Goal: Task Accomplishment & Management: Manage account settings

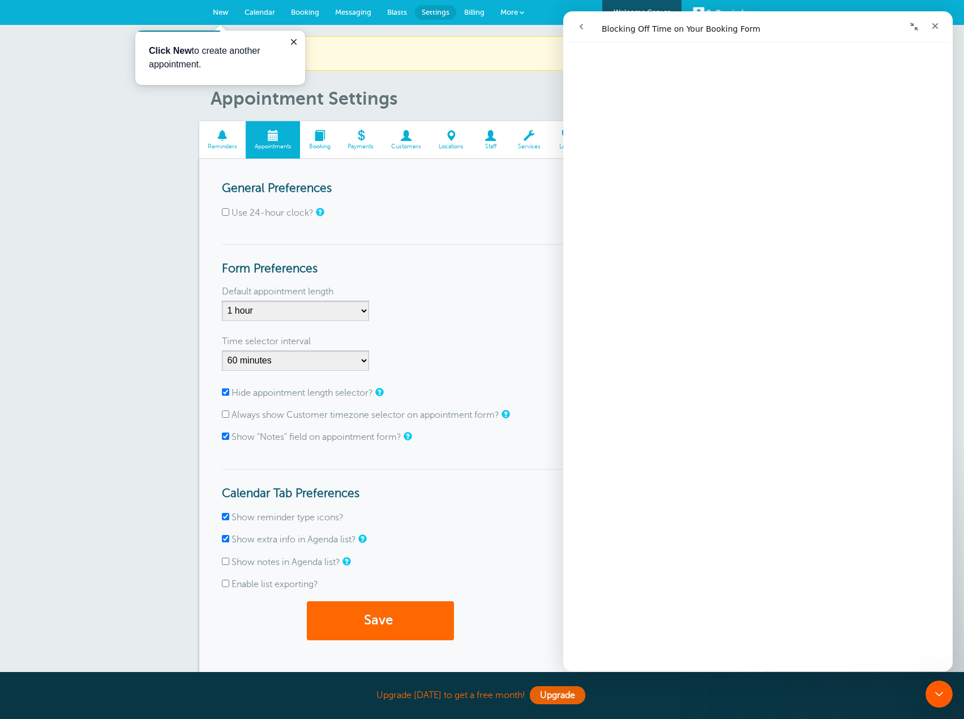
scroll to position [167, 0]
click at [502, 254] on h3 "Form Preferences" at bounding box center [482, 260] width 521 height 32
click at [295, 38] on icon "Close guide" at bounding box center [293, 41] width 9 height 9
click at [943, 20] on div "Close" at bounding box center [935, 26] width 20 height 20
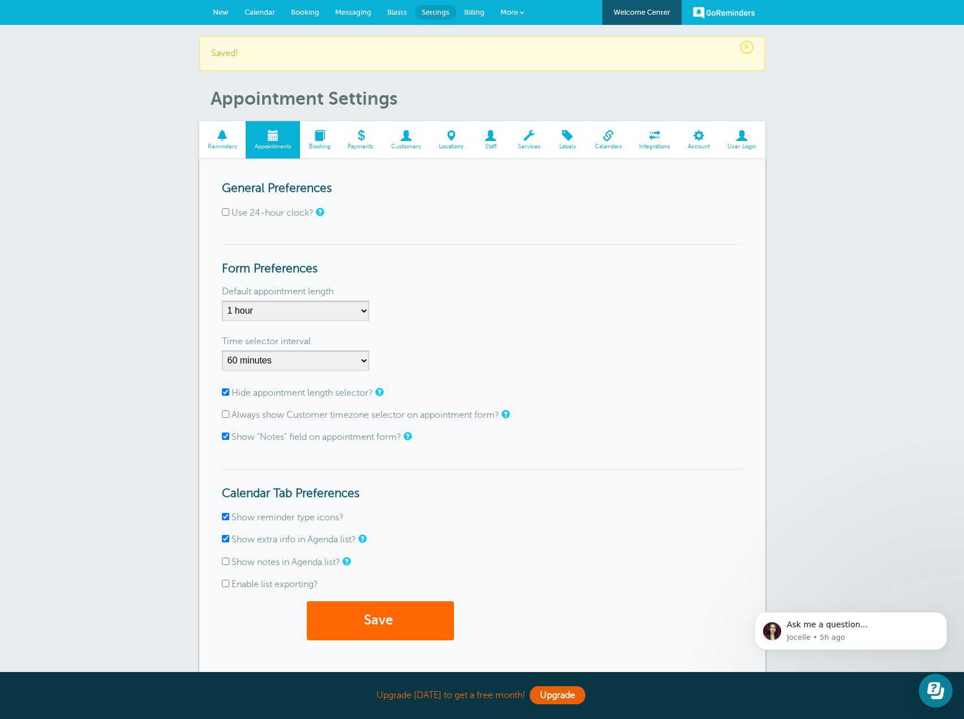
scroll to position [0, 0]
click at [274, 12] on span "Calendar" at bounding box center [259, 12] width 31 height 8
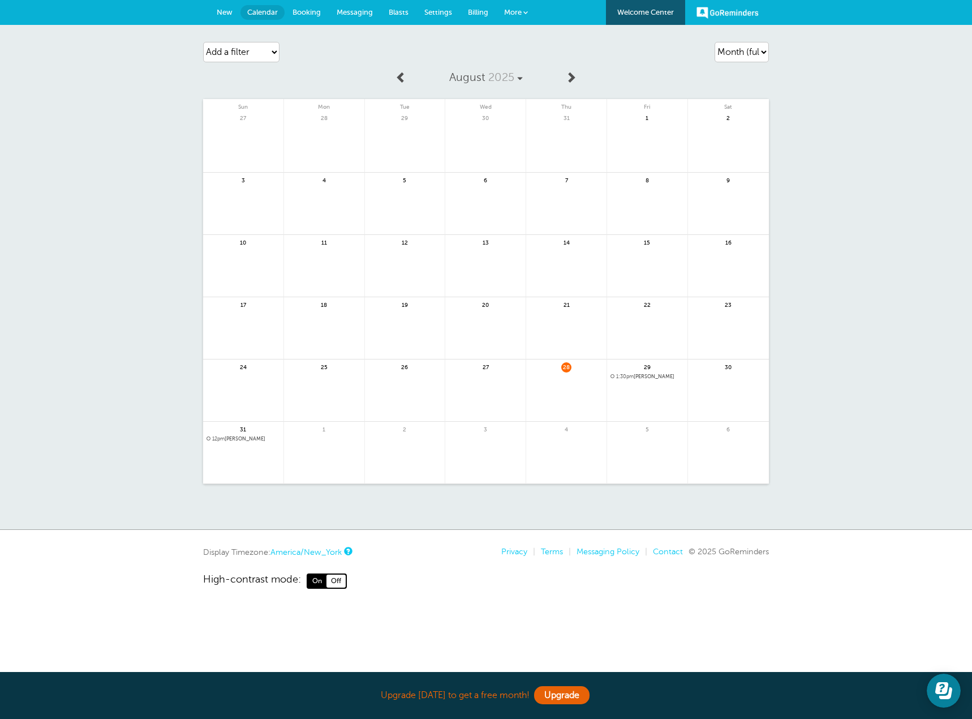
click at [662, 399] on link at bounding box center [647, 405] width 80 height 49
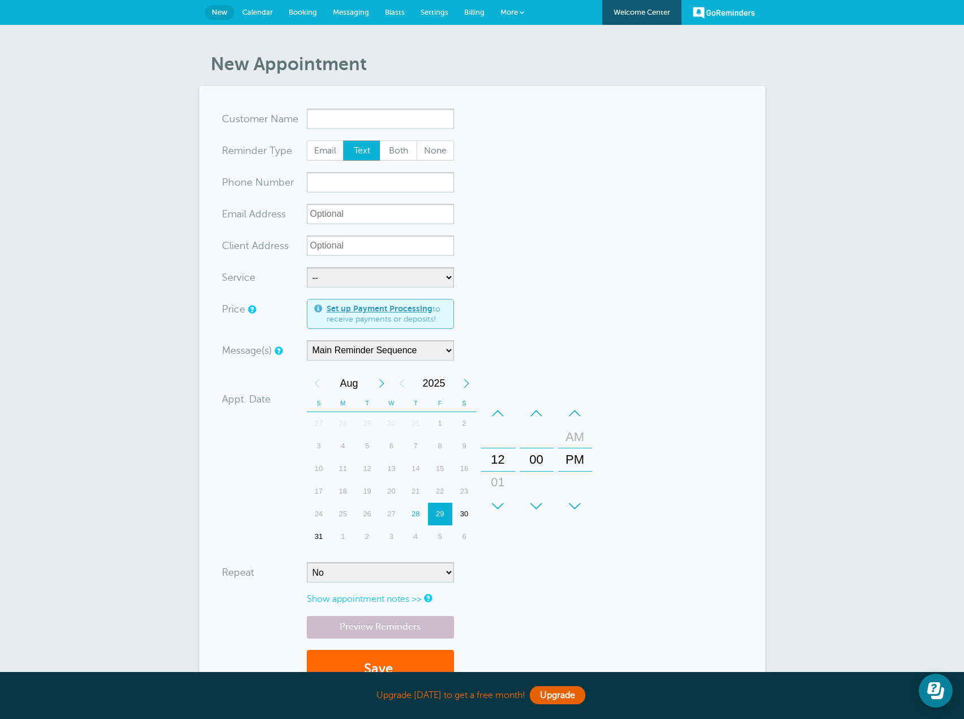
click at [384, 111] on input "x-no-autofill" at bounding box center [380, 119] width 147 height 20
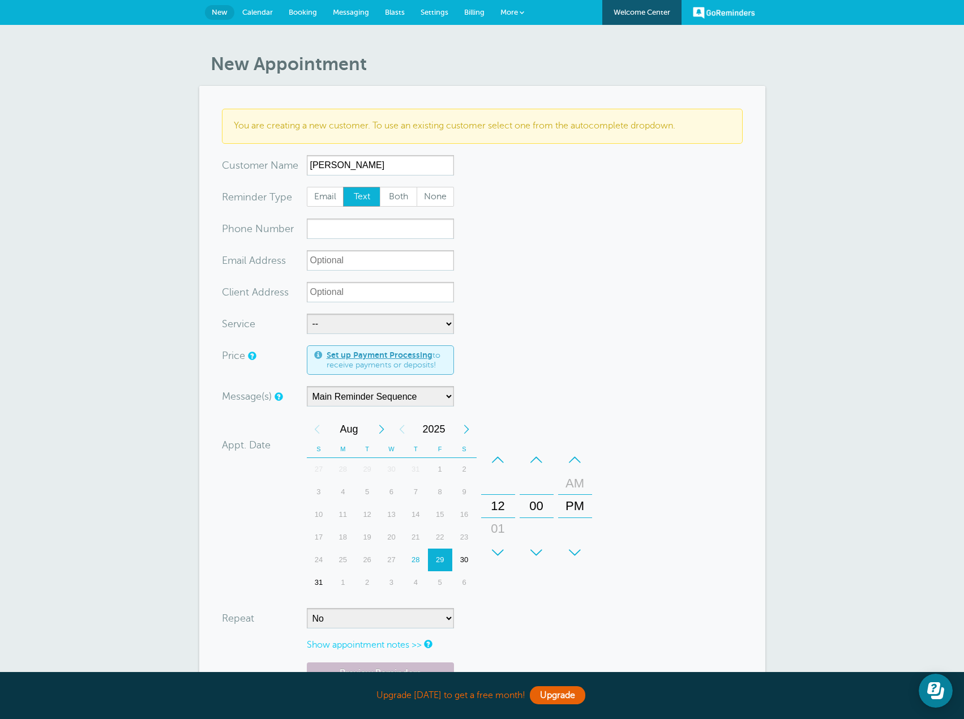
type input "Ember Gaitan"
click at [369, 237] on input "xxx-no-autofill" at bounding box center [380, 228] width 147 height 20
type input "703-409-2601"
click at [443, 324] on select "-- Scheduled Installation" at bounding box center [380, 323] width 147 height 20
select select "28101"
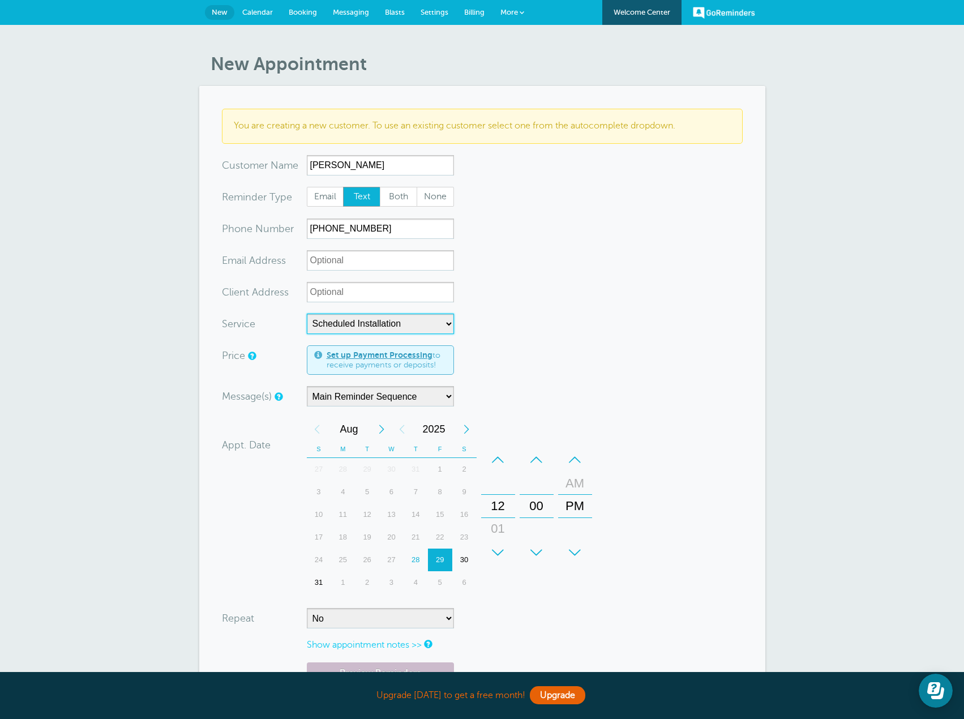
click at [307, 313] on select "-- Scheduled Installation" at bounding box center [380, 323] width 147 height 20
click at [439, 325] on select "-- Scheduled Installation" at bounding box center [380, 323] width 147 height 20
select select
click at [307, 313] on select "-- Scheduled Installation" at bounding box center [380, 323] width 147 height 20
click at [651, 298] on form "You are creating a new customer. To use an existing customer select one from th…" at bounding box center [482, 427] width 521 height 637
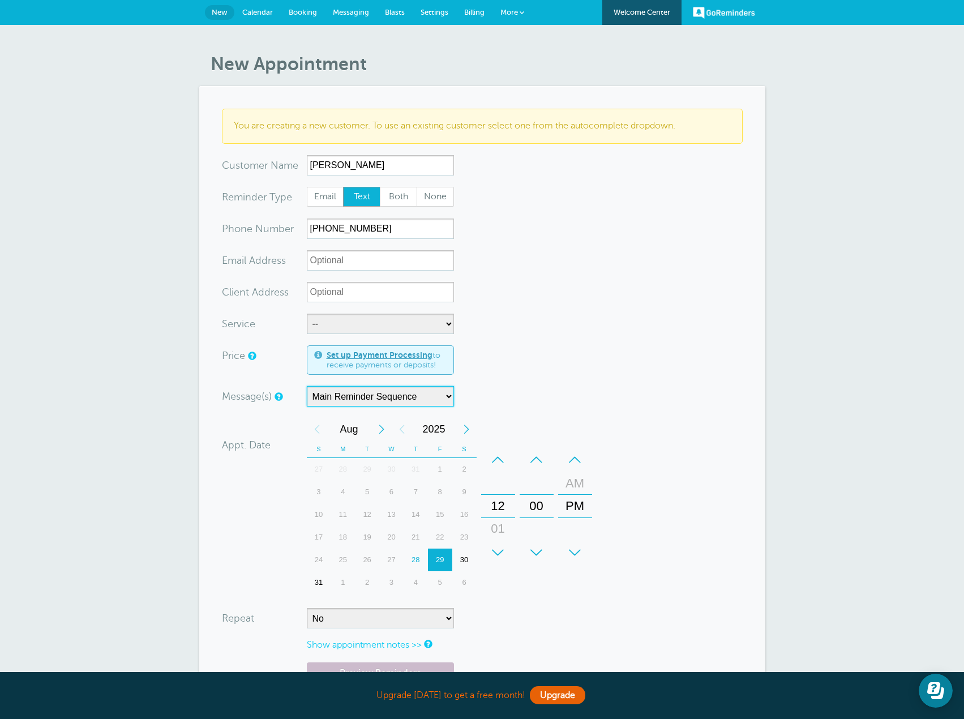
drag, startPoint x: 388, startPoint y: 395, endPoint x: 418, endPoint y: 402, distance: 30.7
click at [389, 398] on select "Main Reminder Sequence" at bounding box center [380, 396] width 147 height 20
click at [307, 386] on select "Main Reminder Sequence" at bounding box center [380, 396] width 147 height 20
click at [636, 349] on form "You are creating a new customer. To use an existing customer select one from th…" at bounding box center [482, 427] width 521 height 637
drag, startPoint x: 216, startPoint y: 18, endPoint x: 541, endPoint y: 51, distance: 327.1
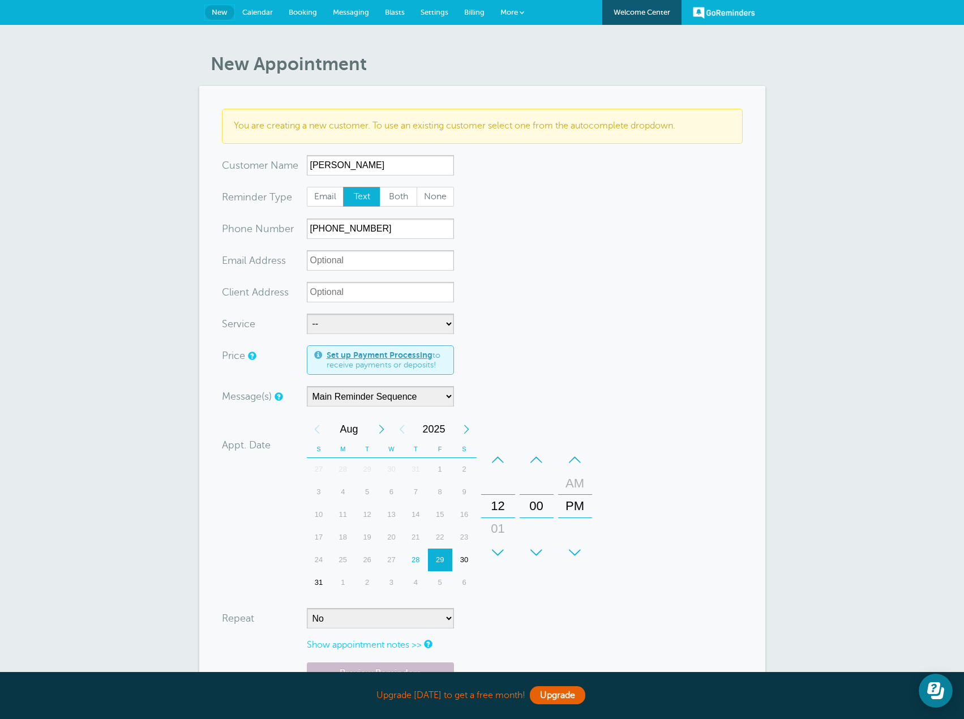
click at [217, 17] on link "New" at bounding box center [219, 12] width 29 height 15
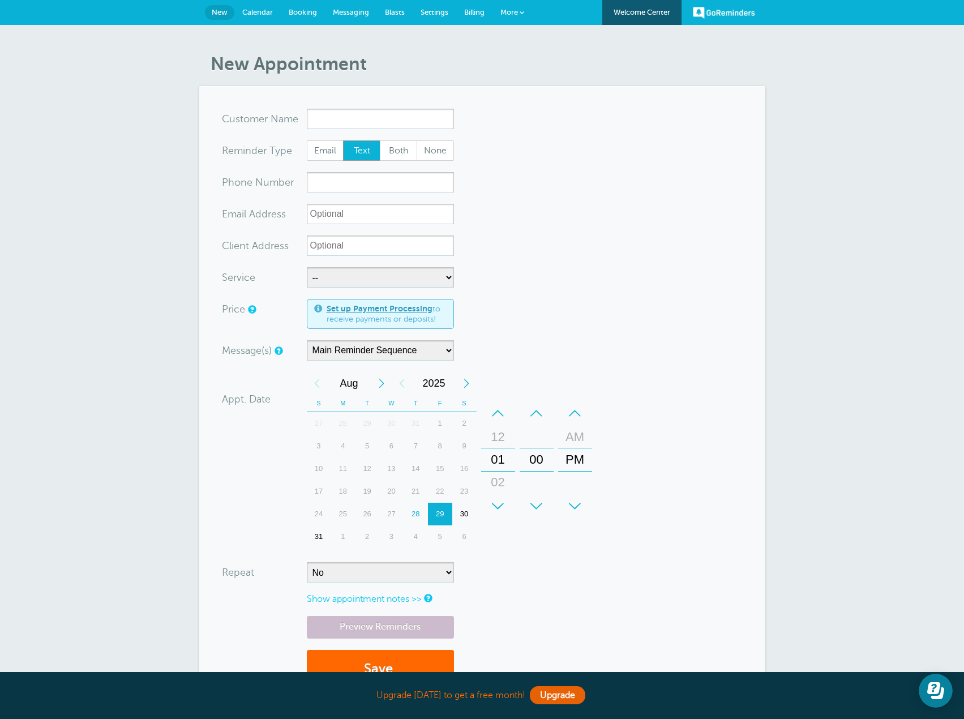
click at [444, 10] on span "Settings" at bounding box center [434, 12] width 28 height 8
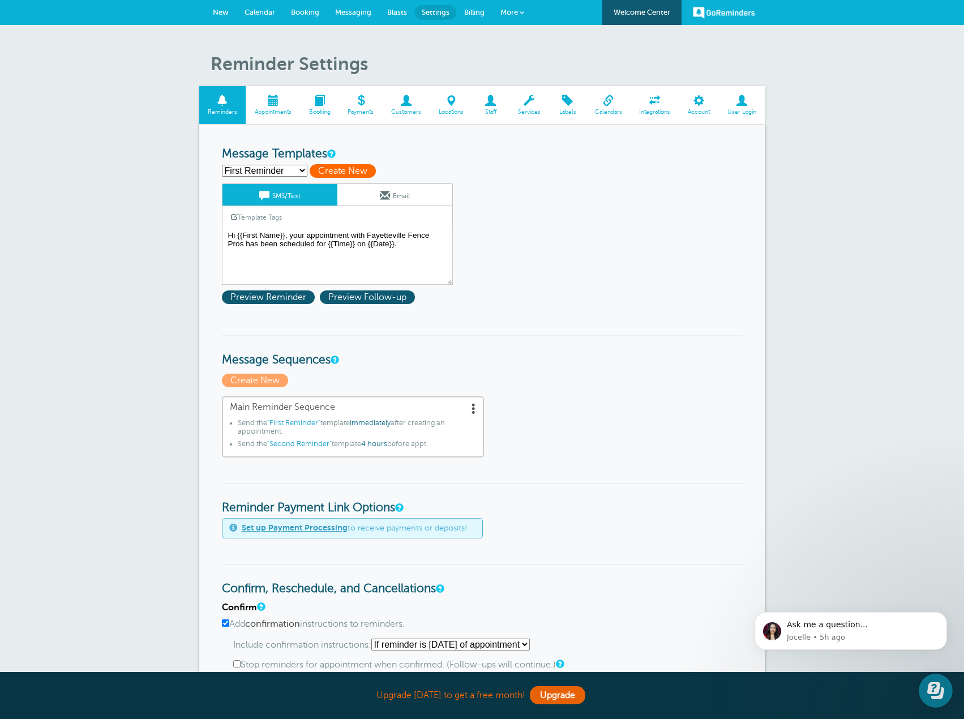
click at [340, 173] on span "Create New" at bounding box center [343, 171] width 66 height 14
select select
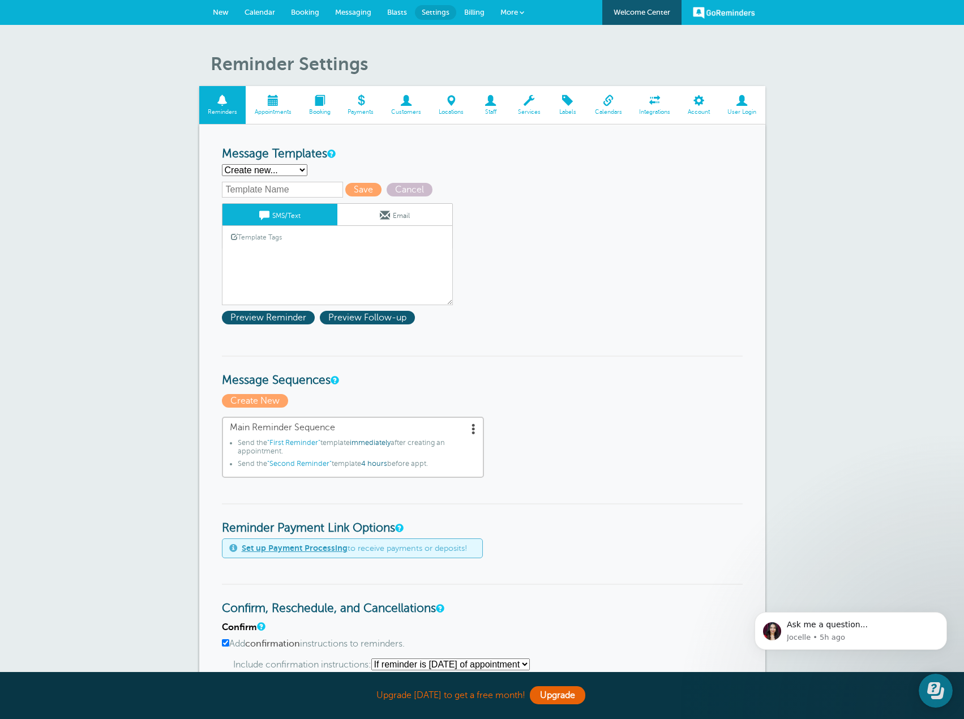
click at [289, 170] on select "First Reminder Second Reminder Third Reminder Create new..." at bounding box center [264, 170] width 85 height 12
click at [222, 164] on select "First Reminder Second Reminder Third Reminder Create new..." at bounding box center [264, 170] width 85 height 12
click at [285, 187] on input "text" at bounding box center [282, 190] width 121 height 16
type input "General Reminder"
click at [355, 255] on textarea "Hi {{First Name}}, your appointment with Fayetteville Fence Pros has been sched…" at bounding box center [337, 276] width 231 height 57
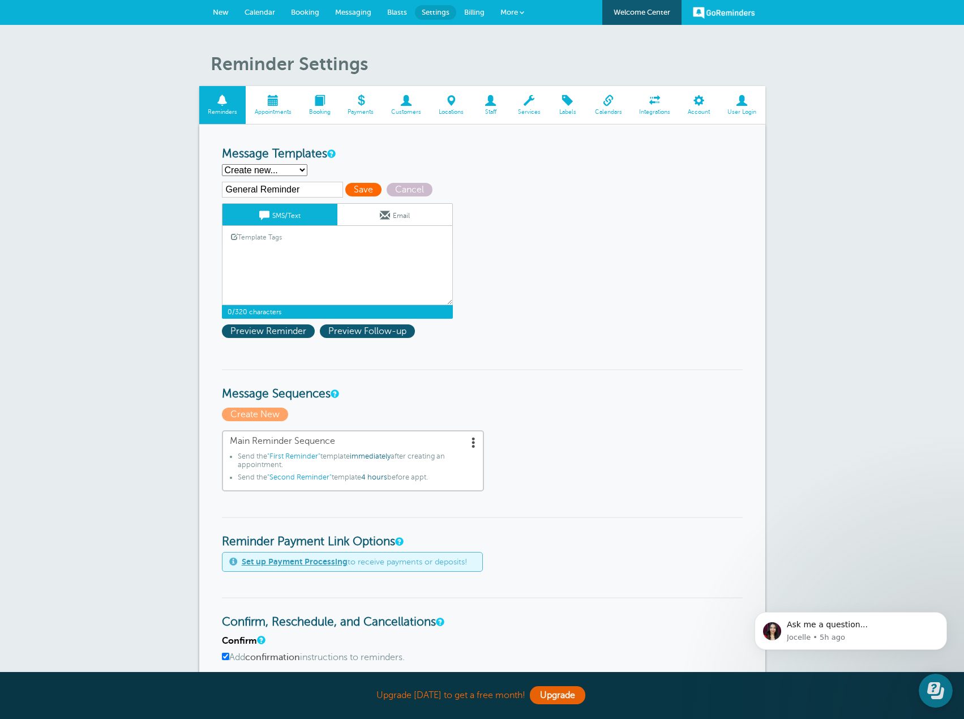
click at [356, 187] on span "Save" at bounding box center [363, 190] width 36 height 14
click at [297, 171] on select "First Reminder Second Reminder Third Reminder Create new..." at bounding box center [264, 170] width 85 height 12
select select "160341"
click at [222, 164] on select "First Reminder Second Reminder Third Reminder Create new..." at bounding box center [264, 170] width 85 height 12
type input "First Reminder"
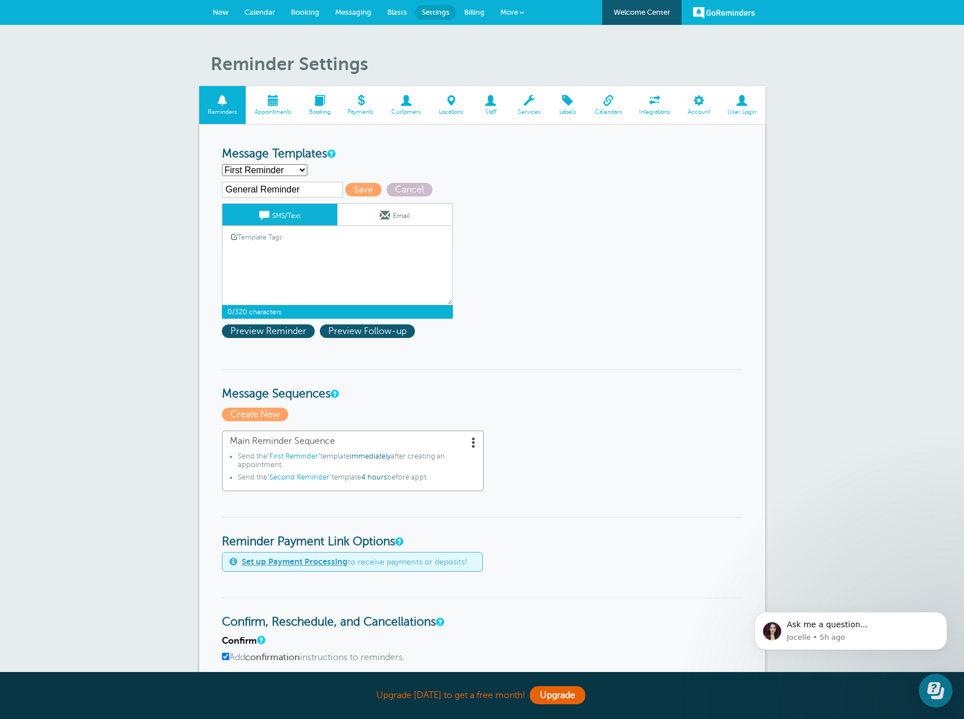
type textarea "Hi {{First Name}}, your appointment with Fayetteville Fence Pros has been sched…"
drag, startPoint x: 406, startPoint y: 261, endPoint x: 235, endPoint y: 251, distance: 170.7
click at [294, 165] on select "First Reminder Second Reminder Third Reminder Create new..." at bounding box center [264, 170] width 85 height 12
select select "160343"
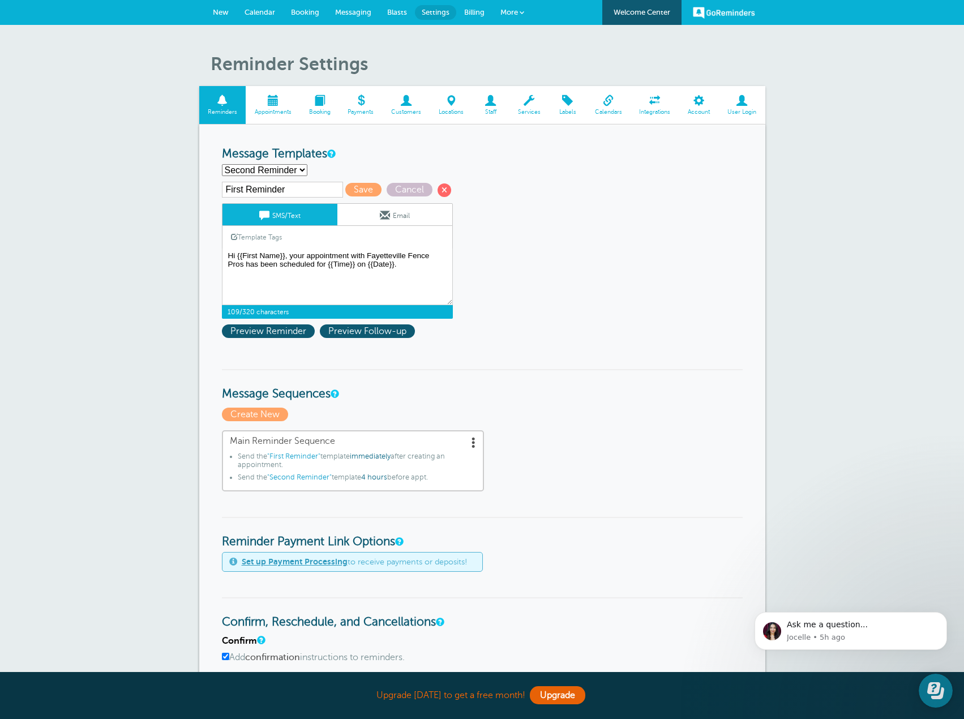
click at [222, 164] on select "First Reminder Second Reminder Third Reminder Create new..." at bounding box center [264, 170] width 85 height 12
type input "Second Reminder"
type textarea "Hi {{First Name}}, you have an appointment with Fayetteville Fence Pros at {{Ti…"
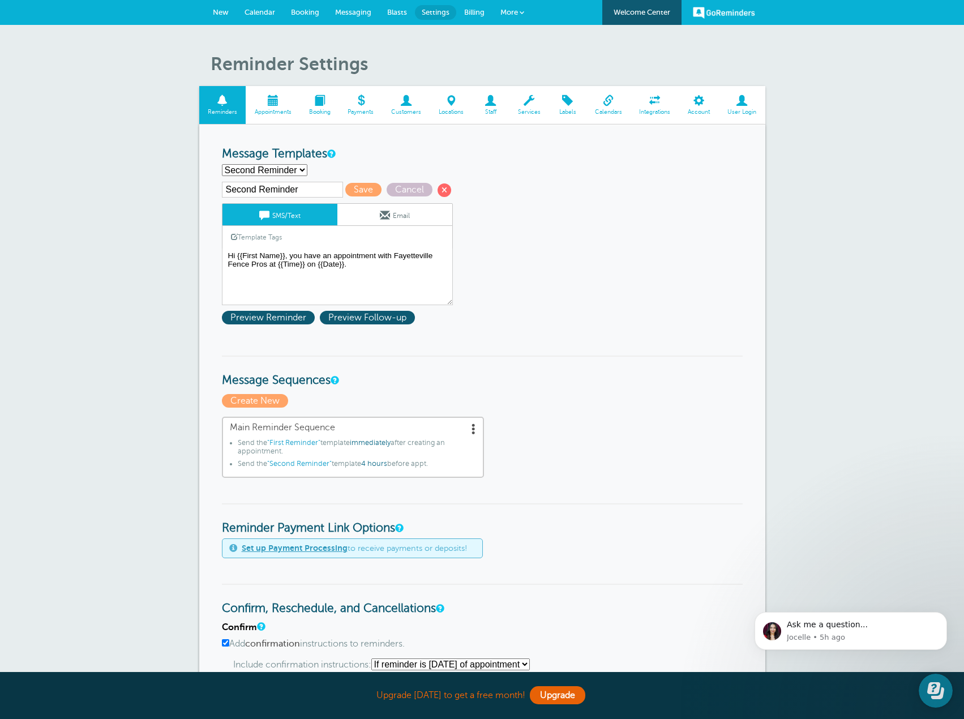
click at [261, 169] on select "First Reminder Second Reminder Third Reminder Create new..." at bounding box center [264, 170] width 85 height 12
select select "160344"
click at [222, 164] on select "First Reminder Second Reminder Third Reminder Create new..." at bounding box center [264, 170] width 85 height 12
type input "Third Reminder"
type textarea "Hi {{First Name}}, you have an appointment with Fayetteville Fence Pros today a…"
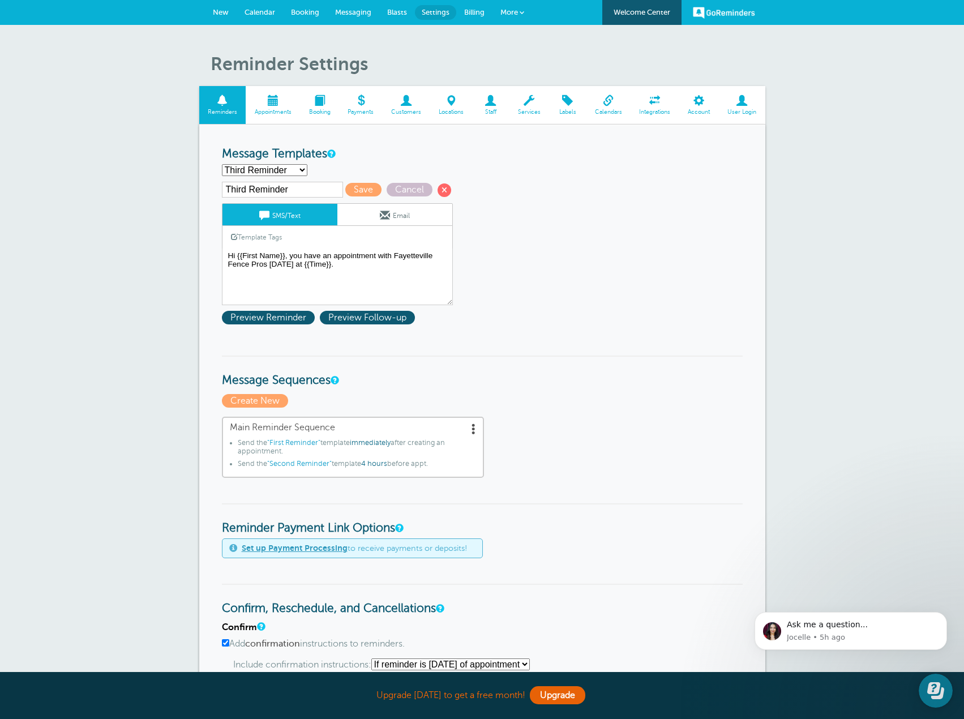
click at [280, 168] on select "First Reminder Second Reminder Third Reminder Create new..." at bounding box center [264, 170] width 85 height 12
select select "160343"
click at [222, 164] on select "First Reminder Second Reminder Third Reminder Create new..." at bounding box center [264, 170] width 85 height 12
type input "Second Reminder"
type textarea "Hi {{First Name}}, you have an appointment with Fayetteville Fence Pros at {{Ti…"
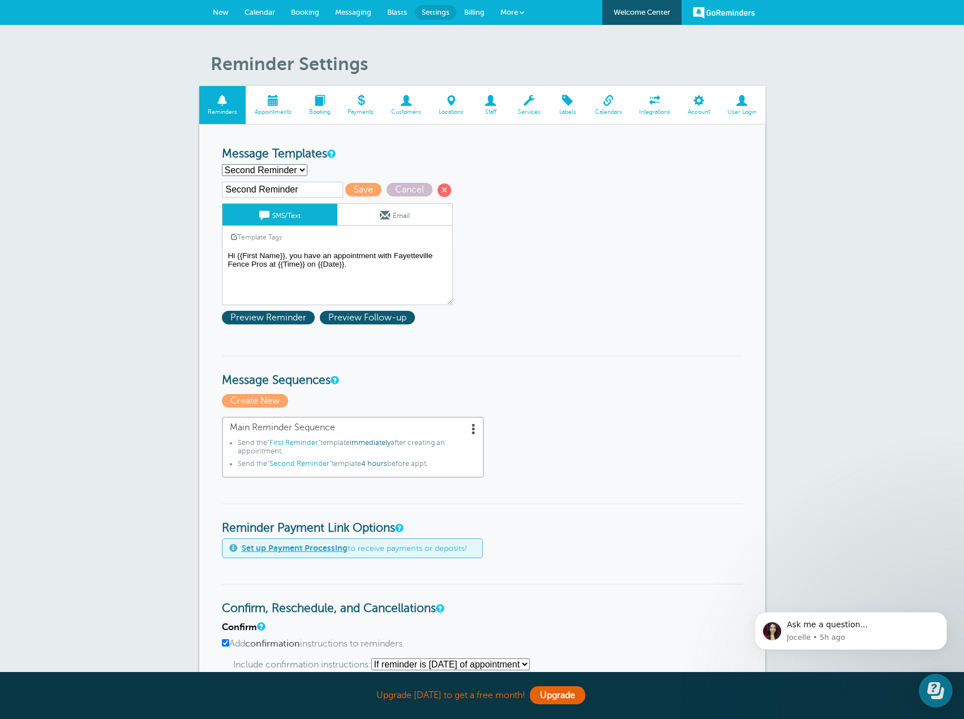
click at [283, 167] on select "First Reminder Second Reminder Third Reminder Create new..." at bounding box center [264, 170] width 85 height 12
select select "160344"
click at [222, 164] on select "First Reminder Second Reminder Third Reminder Create new..." at bounding box center [264, 170] width 85 height 12
type input "Third Reminder"
type textarea "Hi {{First Name}}, you have an appointment with Fayetteville Fence Pros today a…"
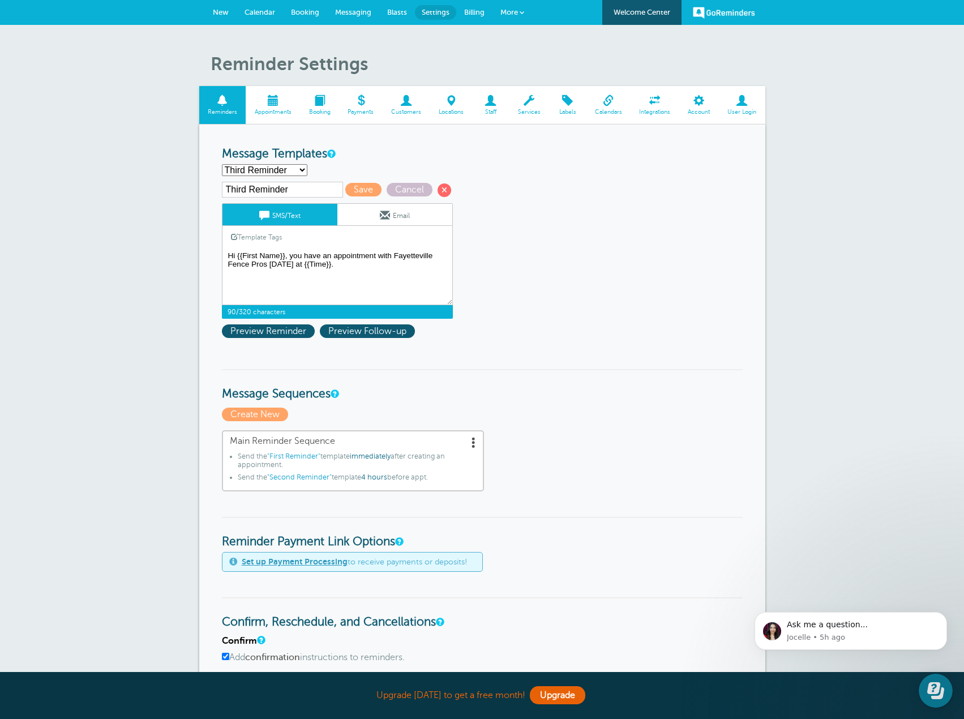
drag, startPoint x: 341, startPoint y: 257, endPoint x: 259, endPoint y: 253, distance: 82.7
click at [259, 253] on textarea "Hi {{First Name}}, your appointment with Fayetteville Fence Pros has been sched…" at bounding box center [337, 276] width 231 height 57
click at [343, 264] on textarea "Hi {{First Name}}, your appointment with Fayetteville Fence Pros has been sched…" at bounding box center [337, 276] width 231 height 57
drag, startPoint x: 345, startPoint y: 266, endPoint x: 207, endPoint y: 253, distance: 138.7
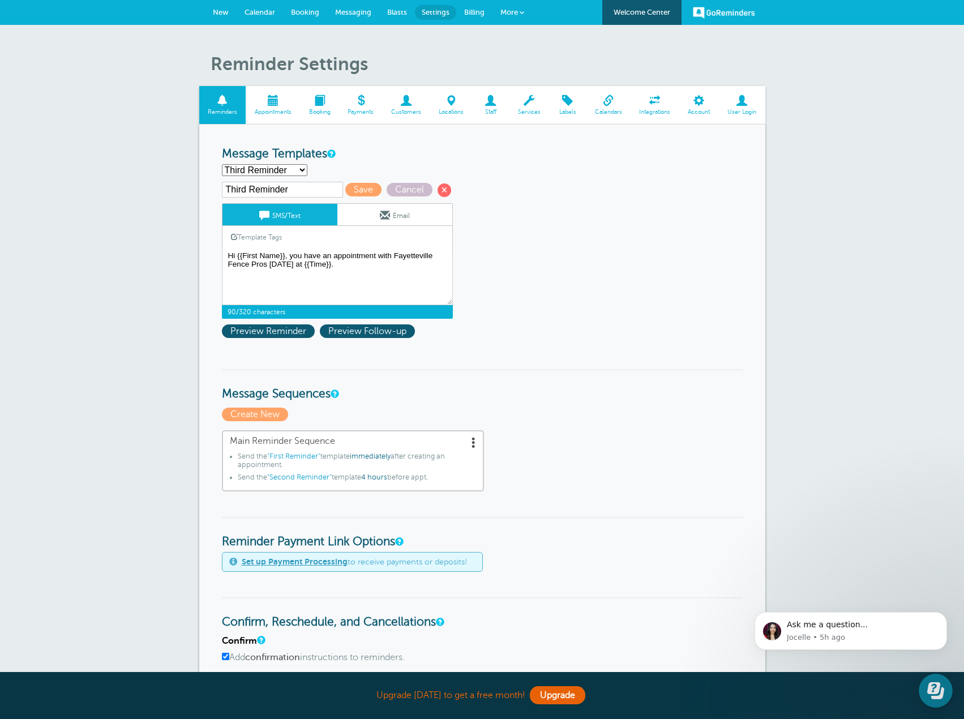
click at [298, 169] on select "First Reminder Second Reminder Third Reminder Create new..." at bounding box center [264, 170] width 85 height 12
select select
click at [222, 164] on select "First Reminder Second Reminder Third Reminder Create new..." at bounding box center [264, 170] width 85 height 12
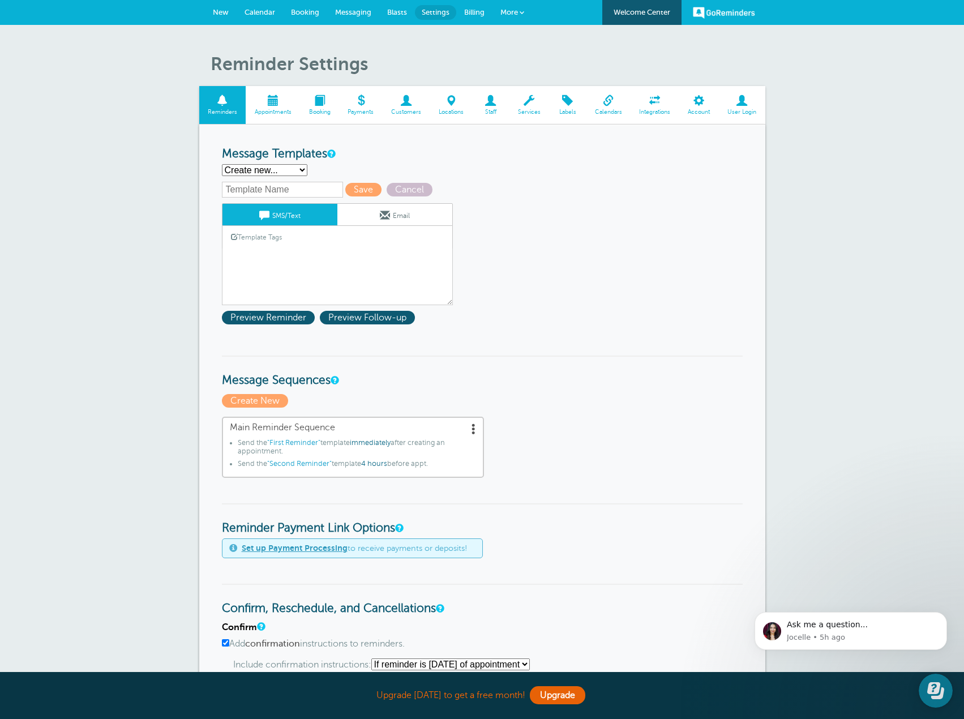
click at [290, 190] on input "text" at bounding box center [282, 190] width 121 height 16
click at [294, 247] on div "Template Tags Copy SMS" at bounding box center [337, 237] width 231 height 22
click at [316, 190] on input "First Reminder" at bounding box center [282, 190] width 121 height 16
drag, startPoint x: 296, startPoint y: 190, endPoint x: 179, endPoint y: 195, distance: 116.7
click at [179, 195] on div "Reminder Settings Reminders Appointments Booking Payments Customers Locations S…" at bounding box center [482, 707] width 964 height 1364
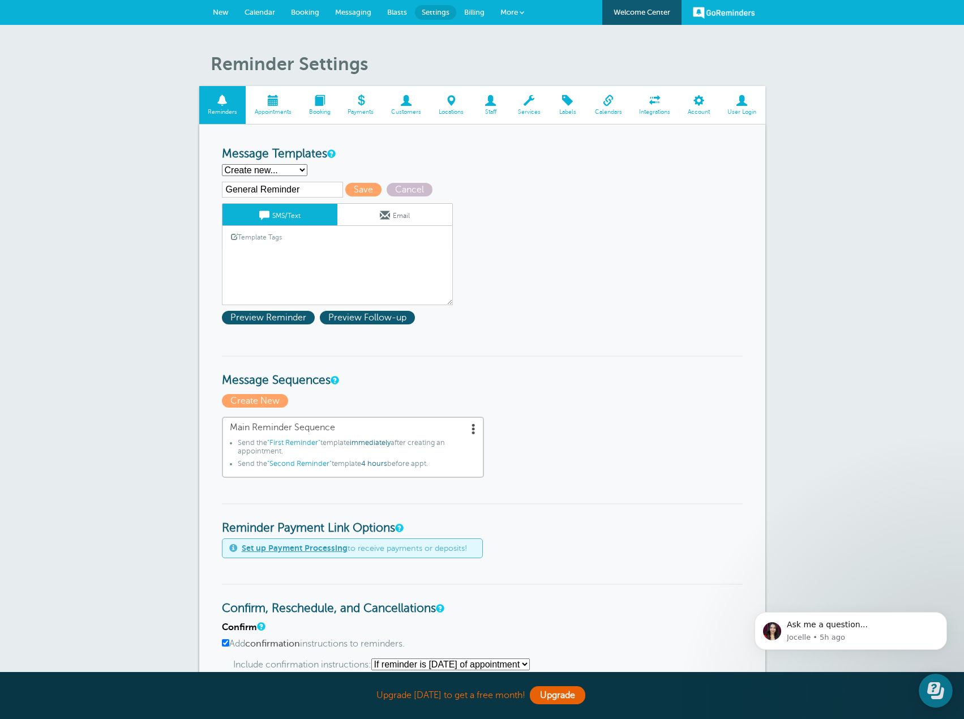
type input "General Reminder"
click at [302, 247] on div "Template Tags Copy SMS" at bounding box center [337, 237] width 231 height 22
click at [233, 231] on link "Template Tags" at bounding box center [256, 237] width 68 height 22
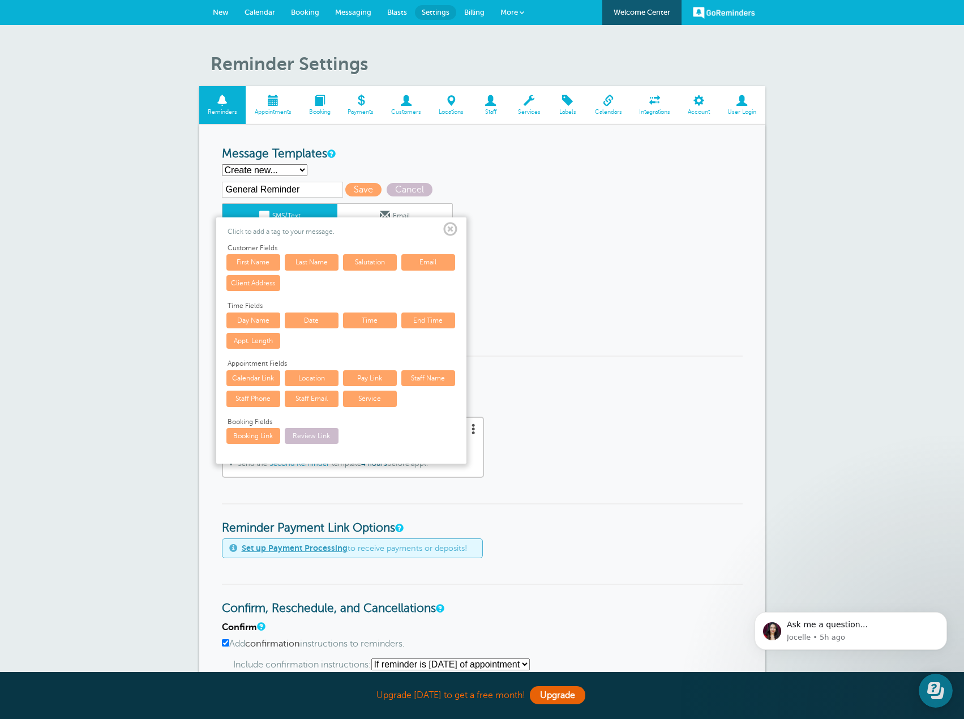
click at [373, 263] on link "Salutation" at bounding box center [370, 262] width 54 height 16
type textarea "{{Salutation}}"
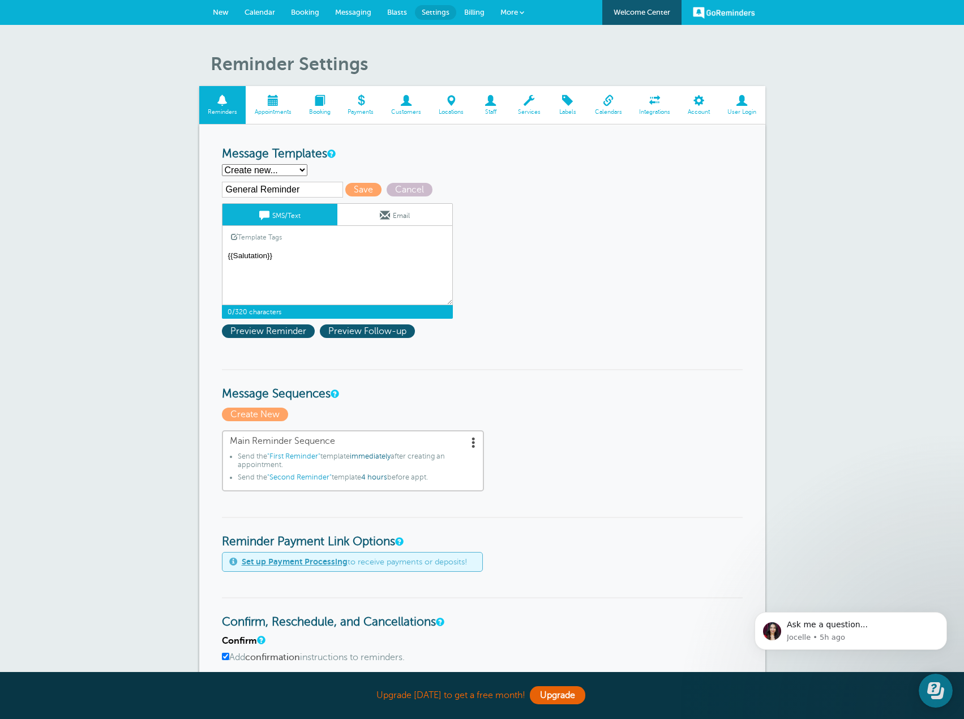
drag, startPoint x: 192, startPoint y: 264, endPoint x: 182, endPoint y: 266, distance: 9.8
click at [182, 266] on div "Reminder Settings Reminders Appointments Booking Payments Customers Locations S…" at bounding box center [482, 713] width 964 height 1377
click at [265, 233] on link "Template Tags" at bounding box center [256, 237] width 68 height 22
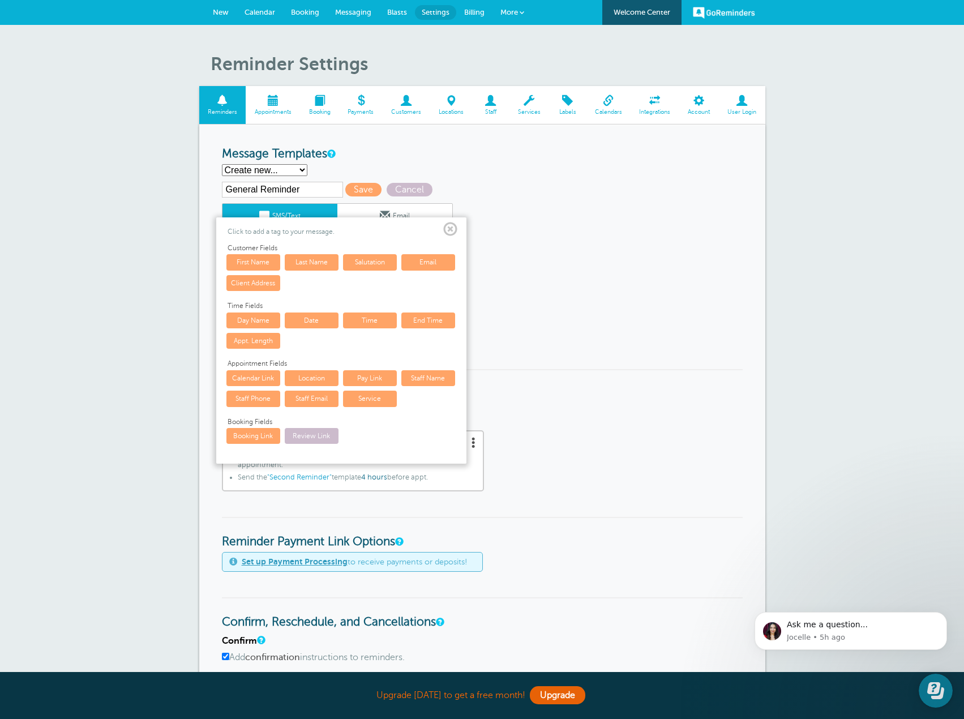
click at [272, 258] on link "First Name" at bounding box center [253, 262] width 54 height 16
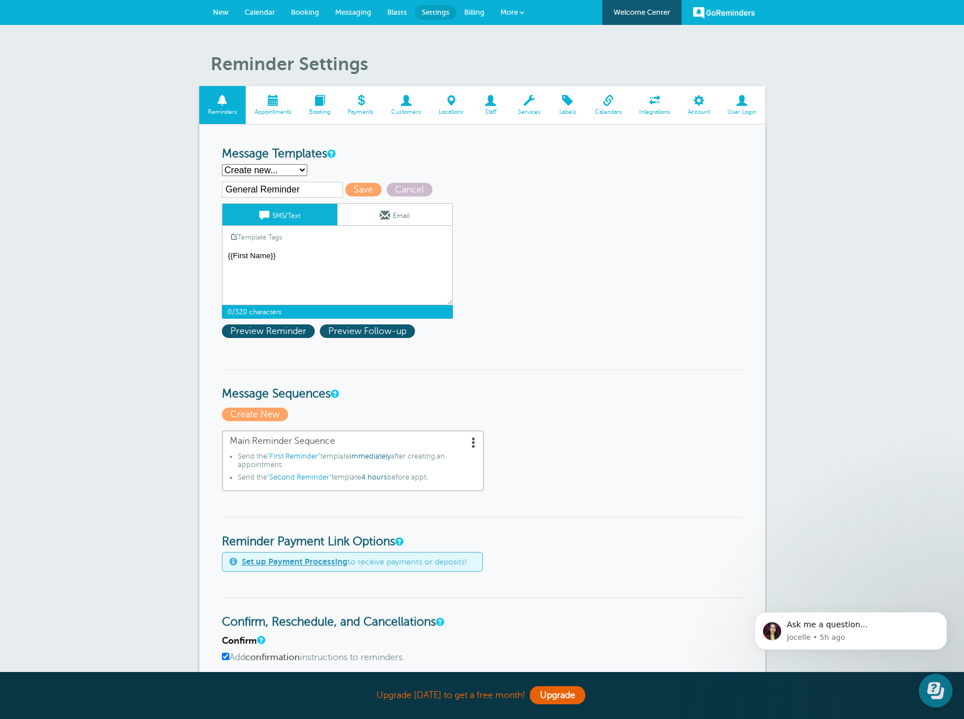
drag, startPoint x: 225, startPoint y: 255, endPoint x: 239, endPoint y: 273, distance: 23.0
click at [225, 255] on textarea "Hi {{First Name}}, your appointment with Fayetteville Fence Pros has been sched…" at bounding box center [337, 276] width 231 height 57
click at [298, 255] on textarea "Hi {{First Name}}, your appointment with Fayetteville Fence Pros has been sched…" at bounding box center [337, 276] width 231 height 57
click at [322, 256] on textarea "Hi {{First Name}}, your appointment with Fayetteville Fence Pros has been sched…" at bounding box center [337, 276] width 231 height 57
paste textarea "you have an appointment with Fayetteville Fence Pros today at {{Time}}."
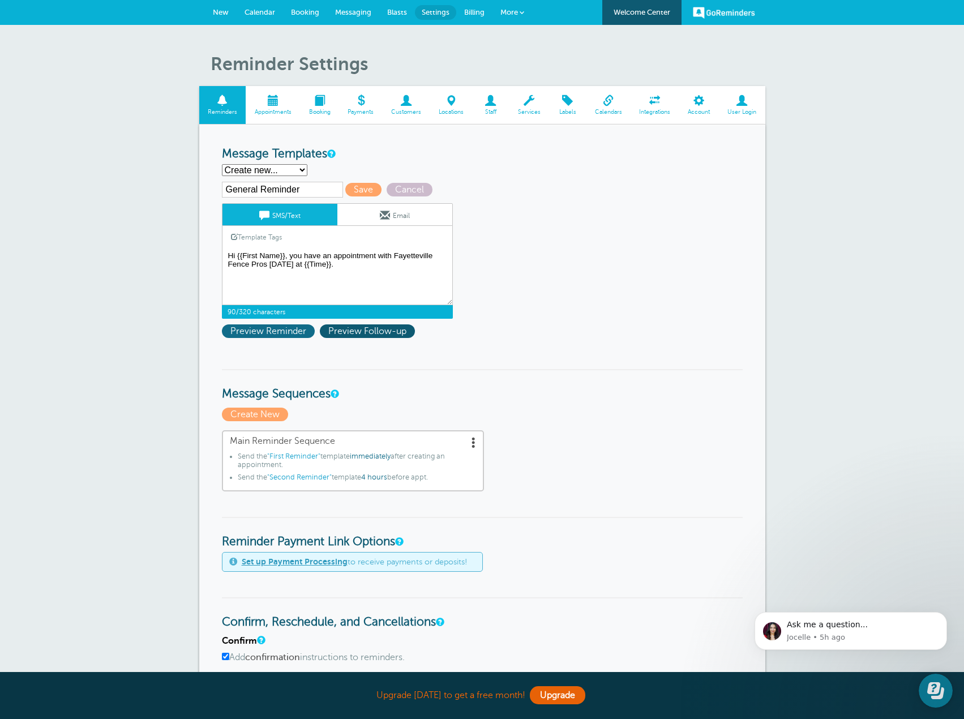
type textarea "Hi {{First Name}}, you have an appointment with Fayetteville Fence Pros today a…"
click at [292, 333] on span "Preview Reminder" at bounding box center [268, 331] width 93 height 14
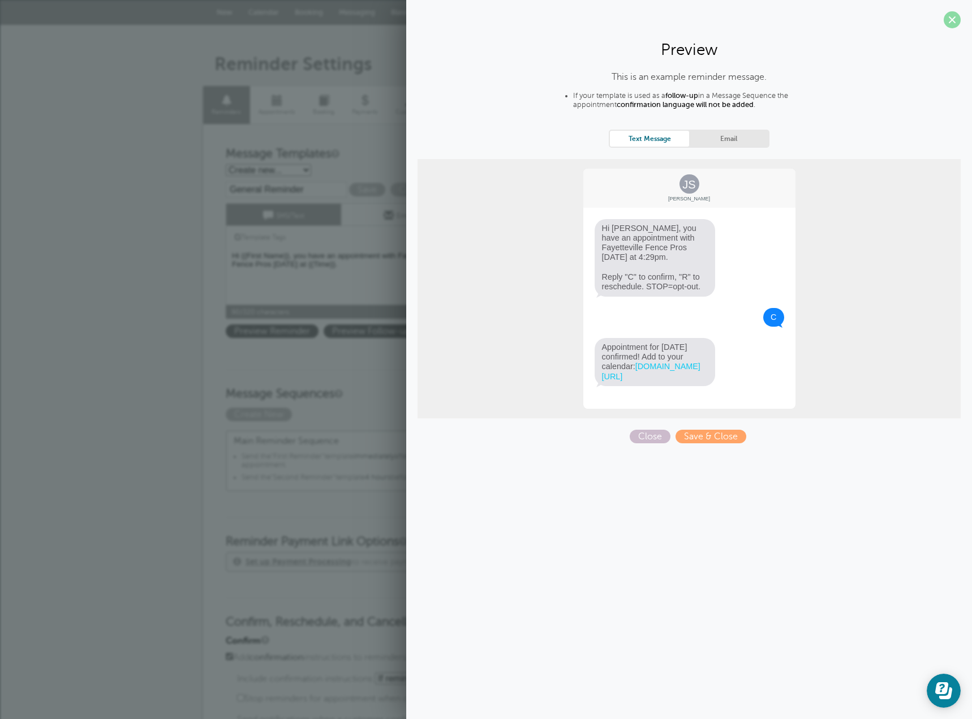
click at [956, 20] on span at bounding box center [952, 19] width 17 height 17
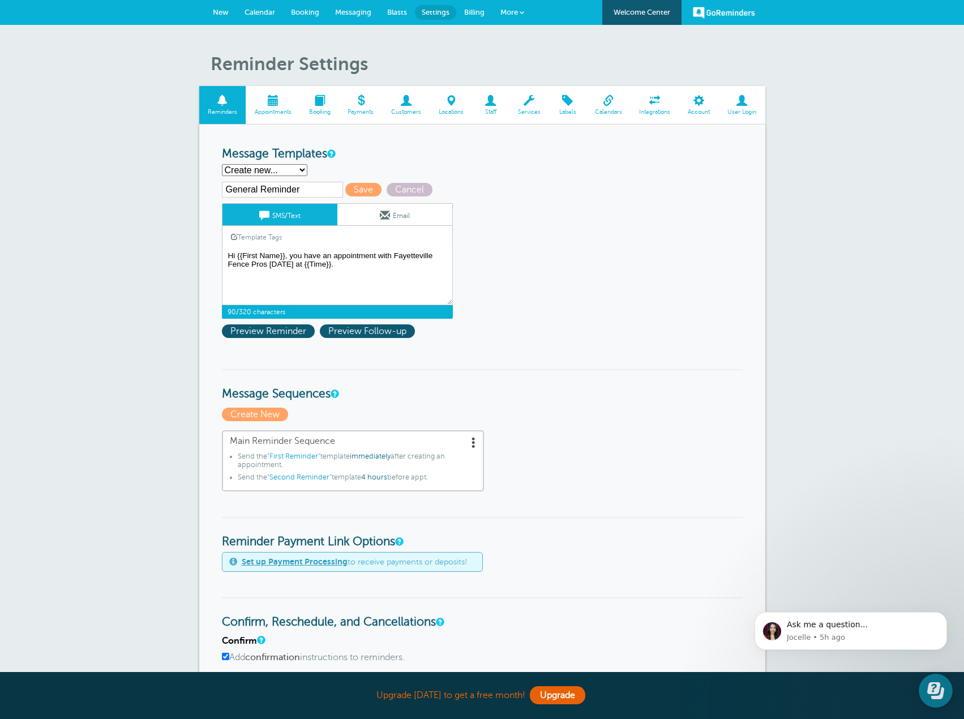
click at [302, 170] on select "First Reminder Second Reminder Third Reminder Create new..." at bounding box center [264, 170] width 85 height 12
select select "160343"
click at [222, 164] on select "First Reminder Second Reminder Third Reminder Create new..." at bounding box center [264, 170] width 85 height 12
type input "Second Reminder"
type textarea "Hi {{First Name}}, you have an appointment with Fayetteville Fence Pros at {{Ti…"
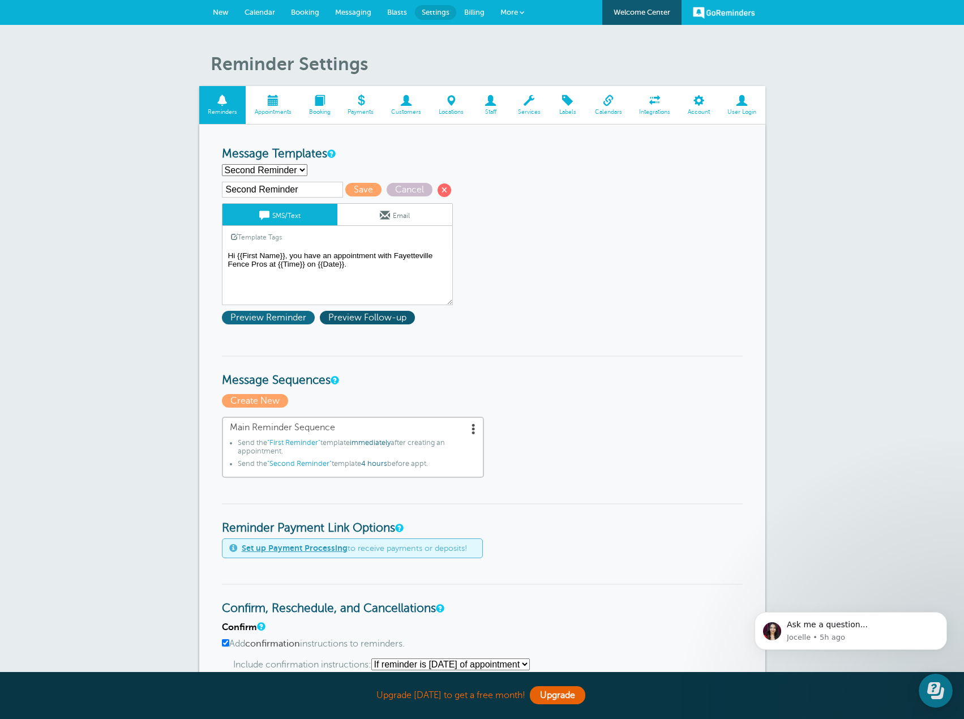
click at [268, 321] on span "Preview Reminder" at bounding box center [268, 318] width 93 height 14
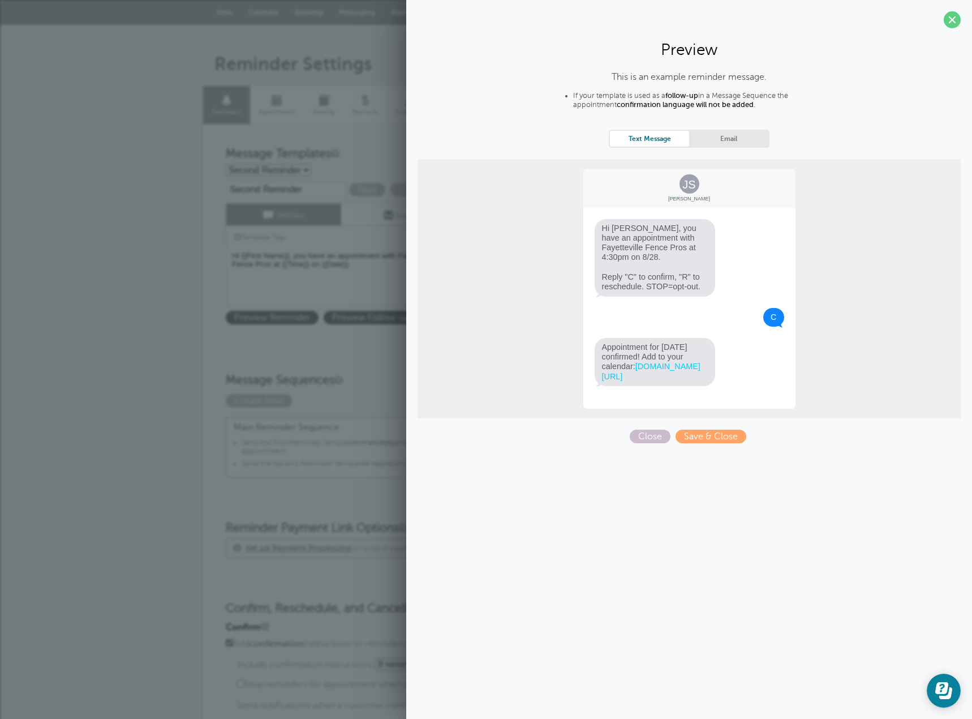
drag, startPoint x: 950, startPoint y: 15, endPoint x: 796, endPoint y: 91, distance: 172.1
click at [949, 14] on span at bounding box center [952, 19] width 17 height 17
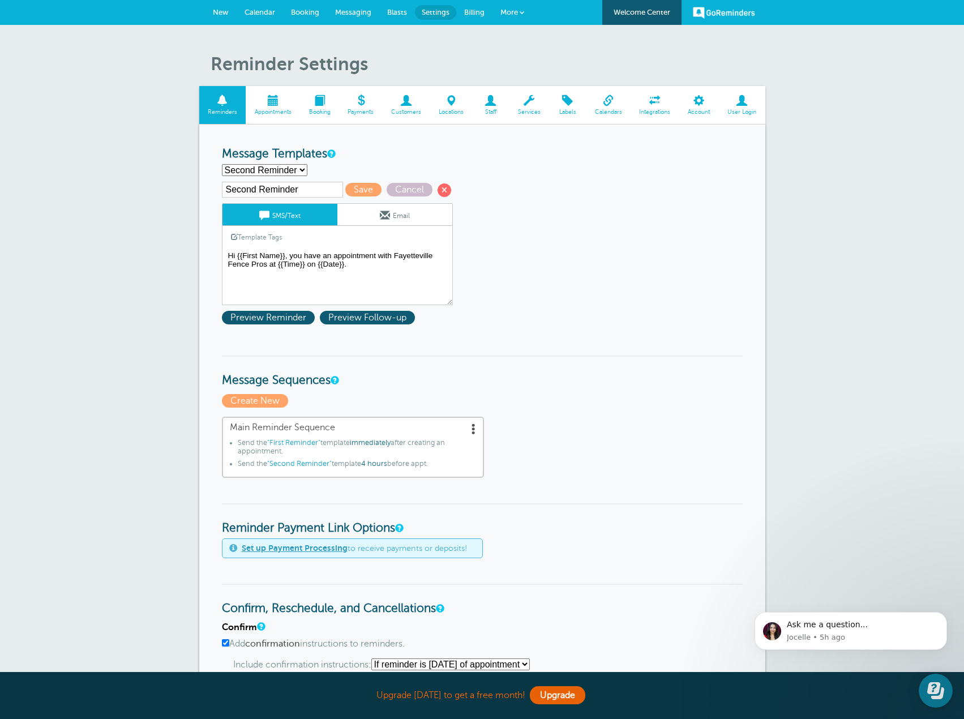
drag, startPoint x: 253, startPoint y: 189, endPoint x: 196, endPoint y: 190, distance: 56.6
click at [196, 190] on div "Reminder Settings Reminders Appointments Booking Payments Customers Locations S…" at bounding box center [482, 707] width 964 height 1364
type input "General Reminder"
click at [365, 191] on span "Save" at bounding box center [363, 190] width 36 height 14
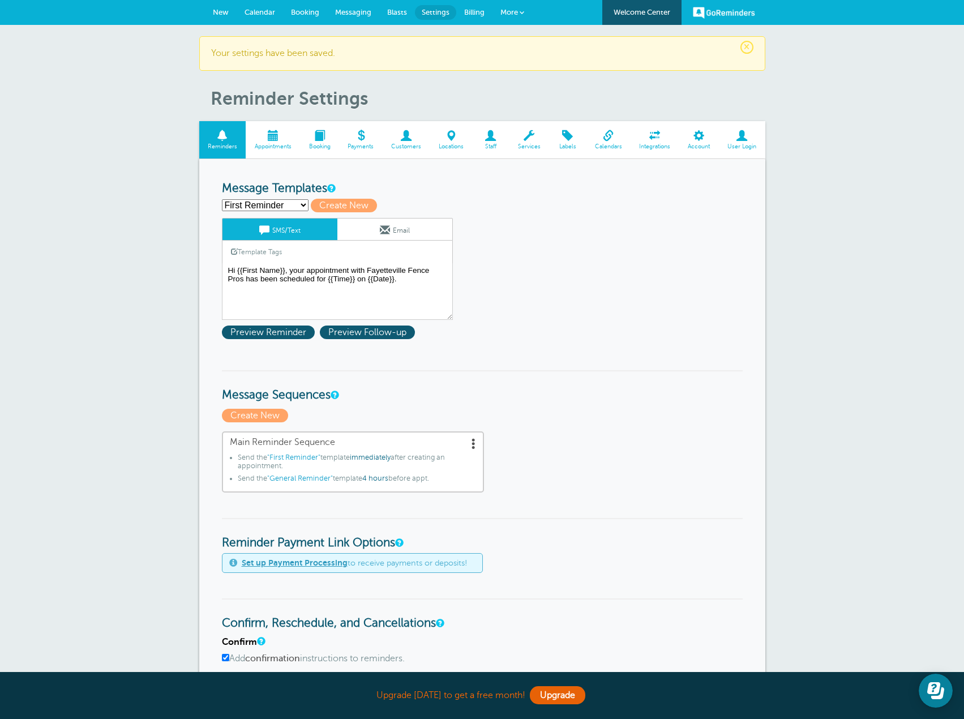
click at [297, 203] on select "First Reminder General Reminder Third Reminder Create new..." at bounding box center [265, 205] width 87 height 12
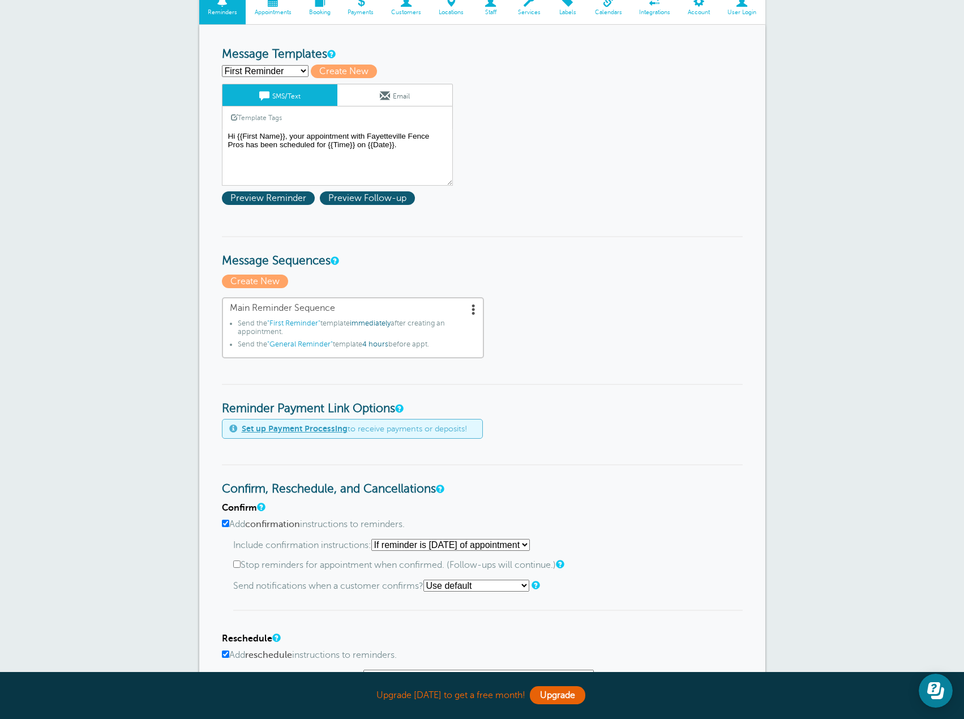
scroll to position [57, 0]
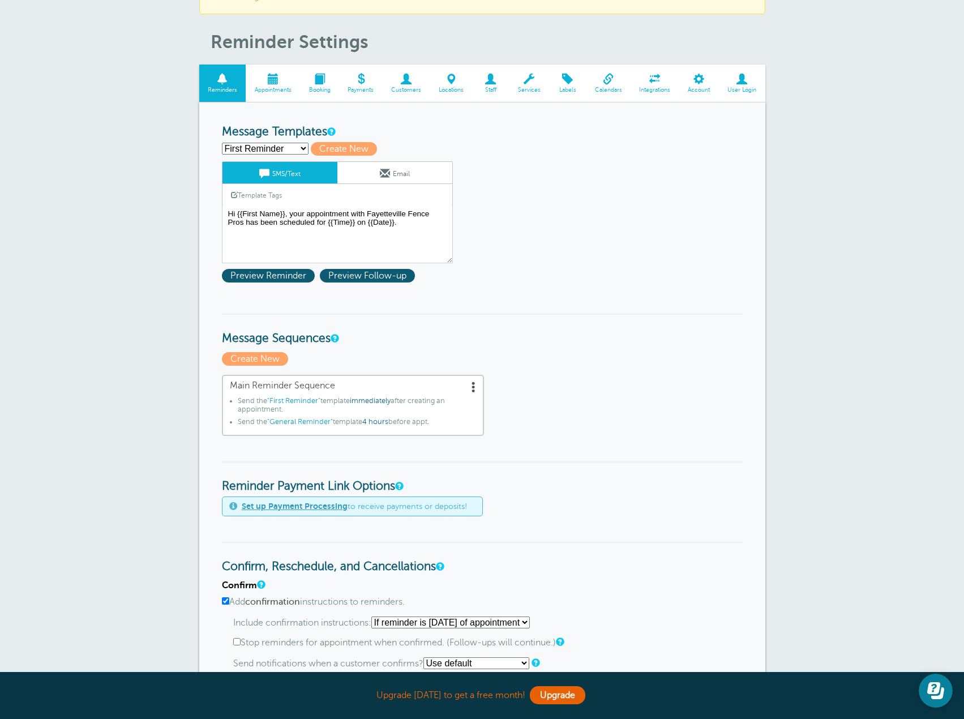
click at [287, 147] on select "First Reminder General Reminder Third Reminder Create new..." at bounding box center [265, 149] width 87 height 12
select select "160343"
click at [222, 143] on select "First Reminder General Reminder Third Reminder Create new..." at bounding box center [265, 149] width 87 height 12
type input "General Reminder"
type textarea "Hi {{First Name}}, you have an appointment with Fayetteville Fence Pros at {{Ti…"
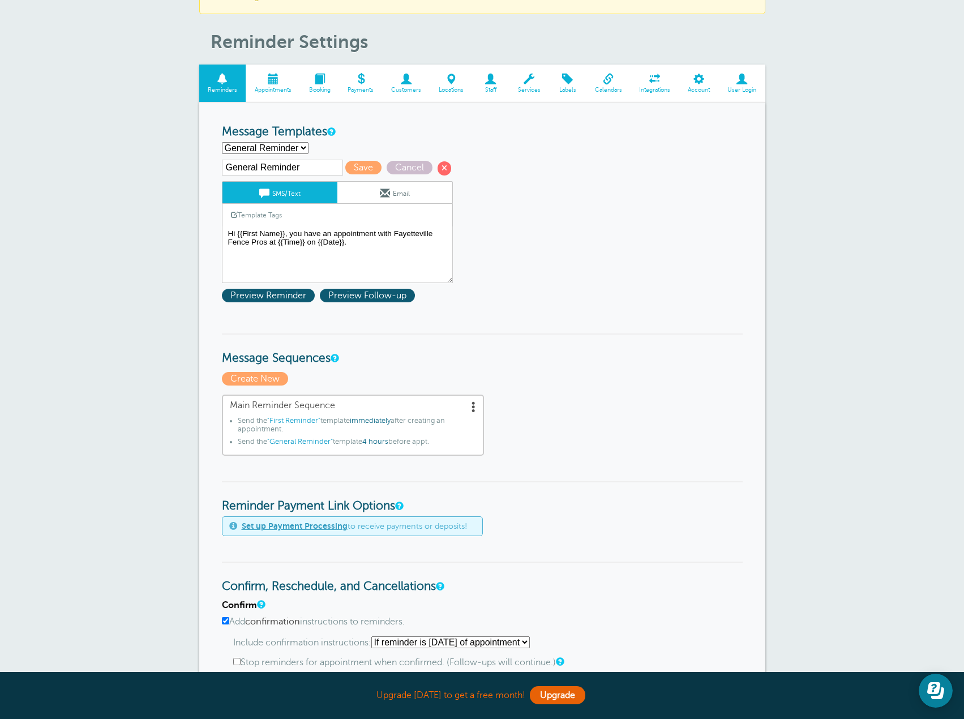
drag, startPoint x: 247, startPoint y: 166, endPoint x: 219, endPoint y: 166, distance: 27.7
click at [219, 166] on div "Reminder Schedule 1st reminder: Immediately 1 2 3 4 5 6 7 8 9 10 11 12 13 14 15…" at bounding box center [482, 711] width 566 height 1218
type input "Second Reminder"
click at [367, 161] on span "Save" at bounding box center [363, 168] width 36 height 14
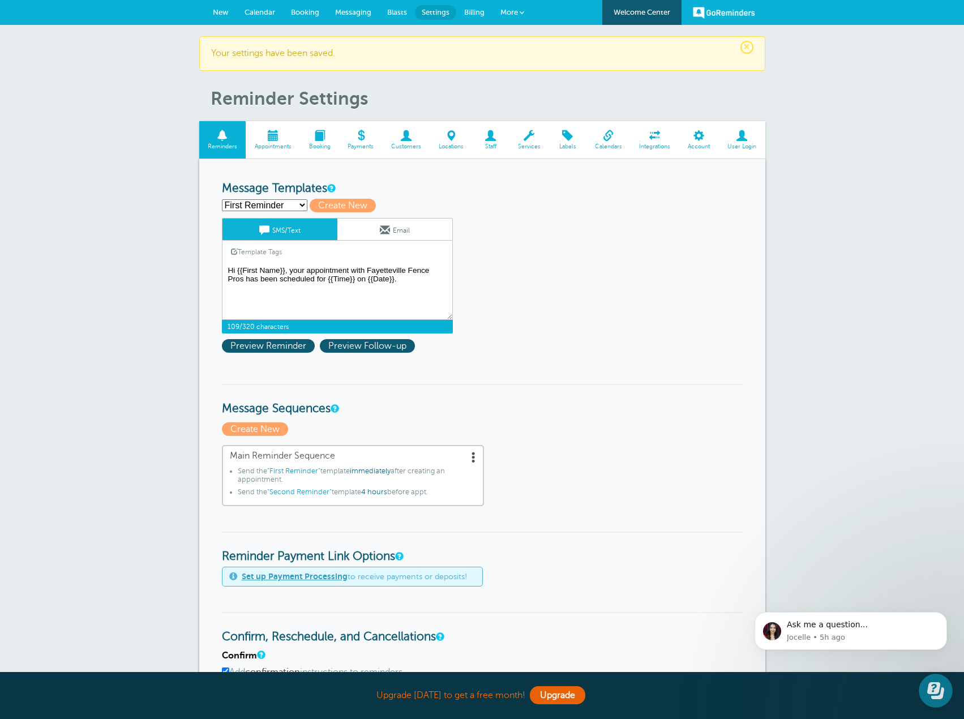
drag, startPoint x: 405, startPoint y: 283, endPoint x: 213, endPoint y: 269, distance: 192.4
click at [268, 205] on select "First Reminder Second Reminder Third Reminder Create new..." at bounding box center [264, 205] width 85 height 12
select select "160343"
click at [222, 199] on select "First Reminder Second Reminder Third Reminder Create new..." at bounding box center [264, 205] width 85 height 12
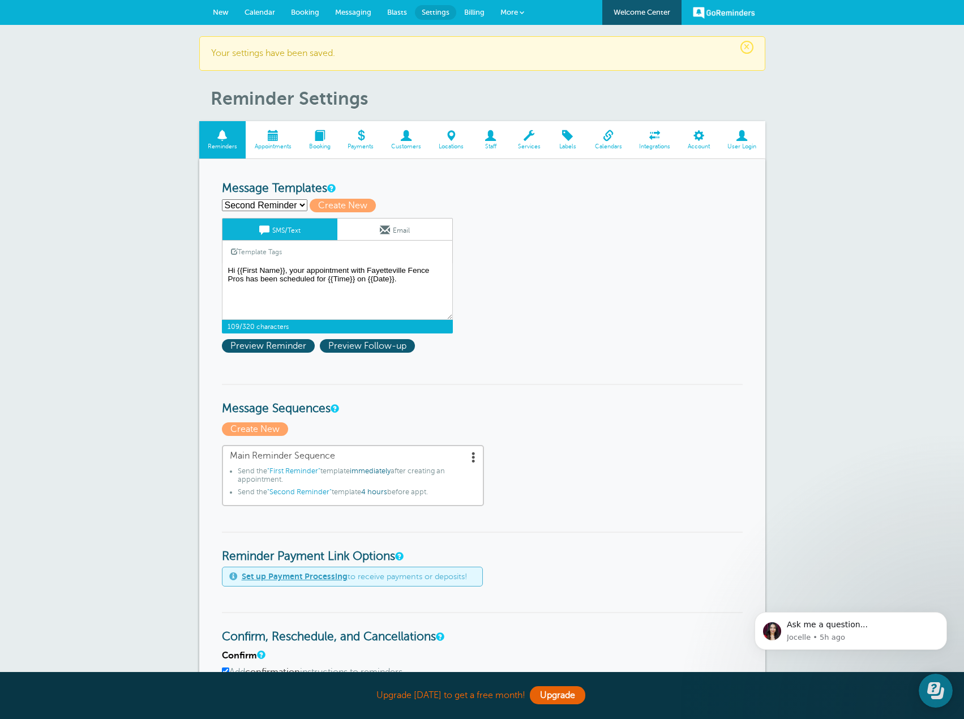
type input "Second Reminder"
type textarea "Hi {{First Name}}, you have an appointment with Fayetteville Fence Pros at {{Ti…"
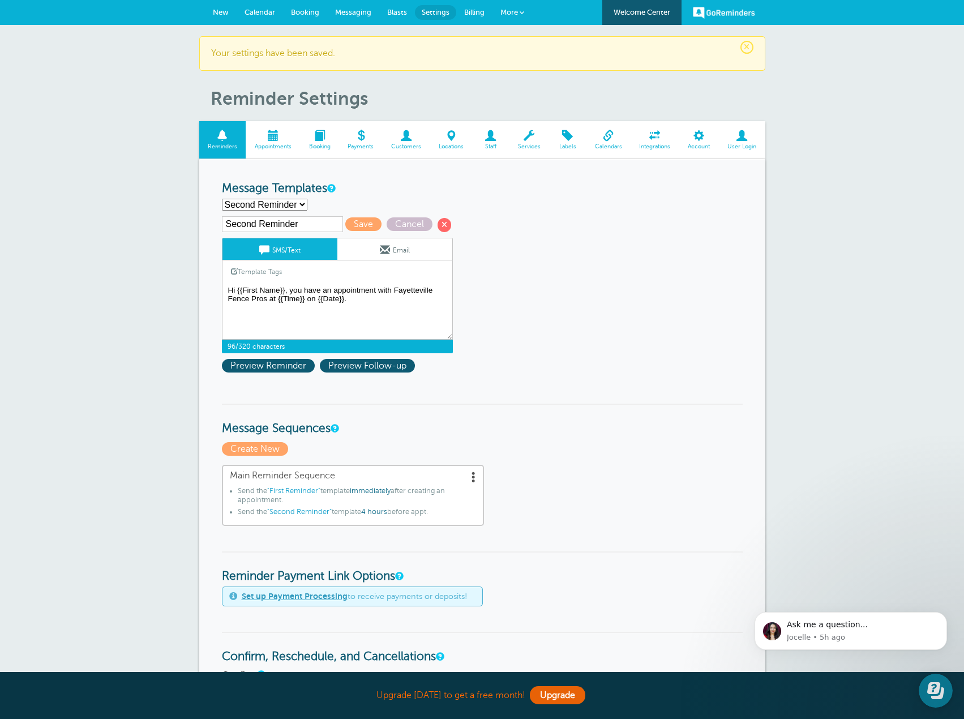
drag, startPoint x: 369, startPoint y: 301, endPoint x: 191, endPoint y: 298, distance: 178.8
click at [190, 298] on div "× Your settings have been saved. Reminder Settings Reminders Appointments Booki…" at bounding box center [482, 731] width 964 height 1412
click at [224, 286] on textarea "Hi {{First Name}}, your appointment with Fayetteville Fence Pros has been sched…" at bounding box center [337, 311] width 231 height 57
drag, startPoint x: 224, startPoint y: 289, endPoint x: 368, endPoint y: 311, distance: 145.9
click at [368, 311] on textarea "Hi {{First Name}}, your appointment with Fayetteville Fence Pros has been sched…" at bounding box center [337, 311] width 231 height 57
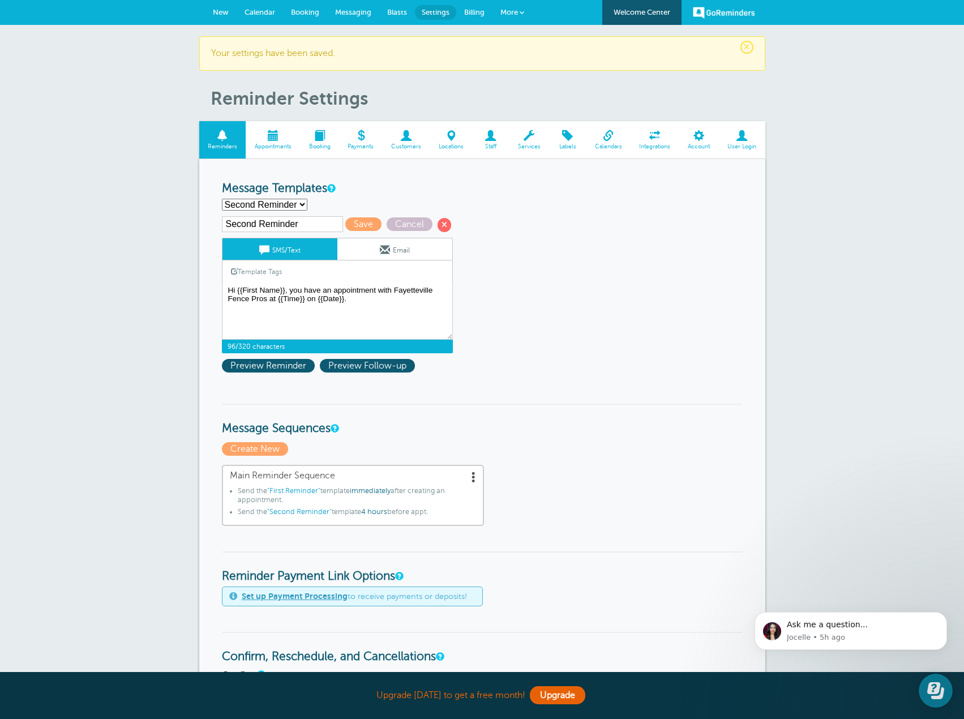
click at [294, 203] on select "First Reminder Second Reminder Third Reminder Create new..." at bounding box center [264, 205] width 85 height 12
select select
click at [222, 199] on select "First Reminder Second Reminder Third Reminder Create new..." at bounding box center [264, 205] width 85 height 12
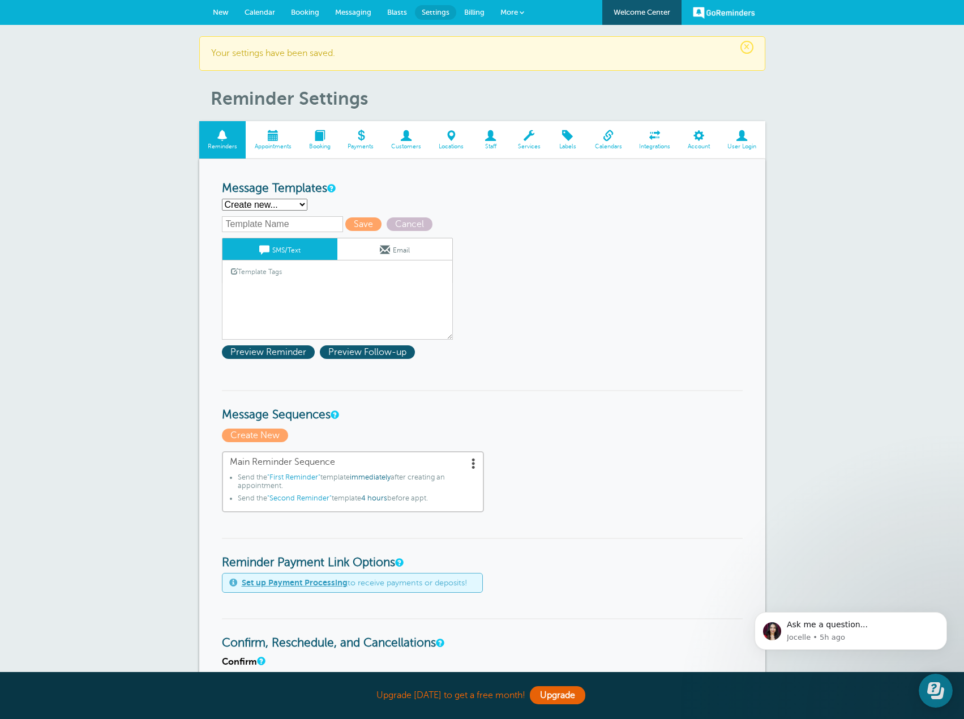
click at [258, 226] on input "text" at bounding box center [282, 224] width 121 height 16
type input "General Reminder"
click at [293, 275] on div "Template Tags Copy SMS" at bounding box center [337, 271] width 231 height 22
click at [243, 273] on link "Template Tags" at bounding box center [256, 271] width 68 height 22
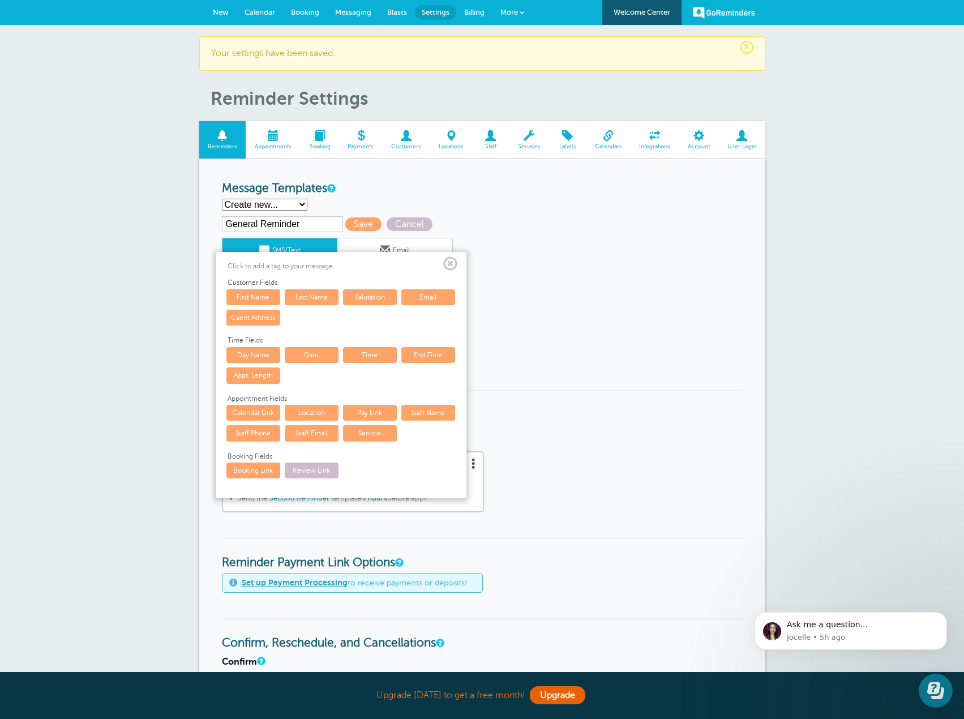
click at [260, 297] on link "First Name" at bounding box center [253, 297] width 54 height 16
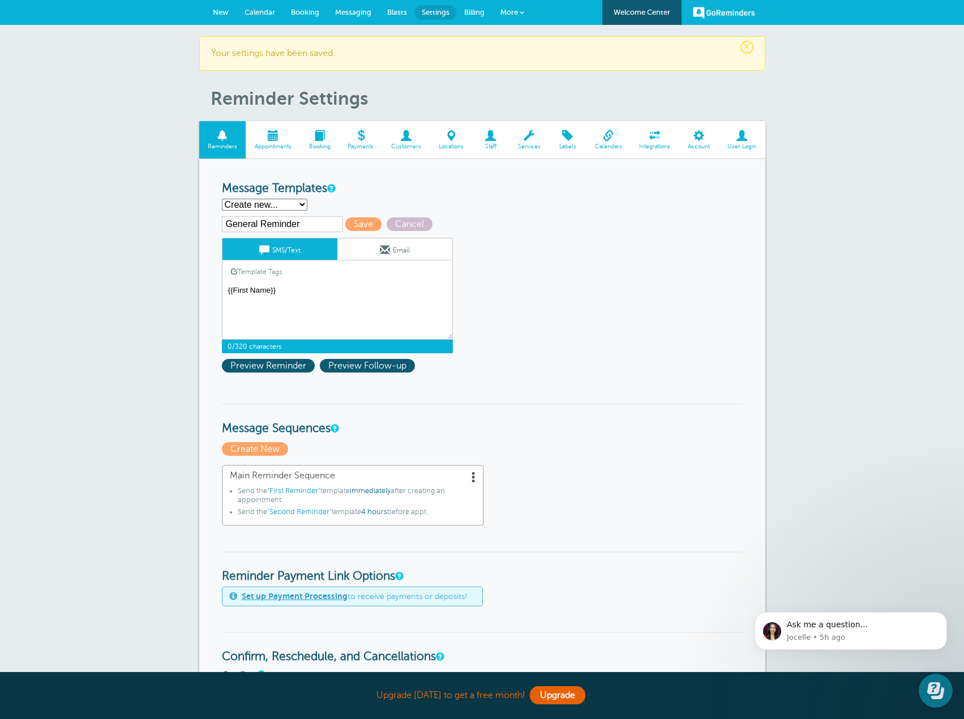
drag, startPoint x: 274, startPoint y: 292, endPoint x: 214, endPoint y: 290, distance: 60.0
paste textarea "Hi {{First Name}}, you have an appointment with Fayetteville Fence Pros at {{Ti…"
click at [273, 288] on textarea "Hi {{First Name}}, your appointment with Fayetteville Fence Pros has been sched…" at bounding box center [337, 311] width 231 height 57
click at [283, 288] on textarea "Hi {{First Name}}, your appointment with Fayetteville Fence Pros has been sched…" at bounding box center [337, 311] width 231 height 57
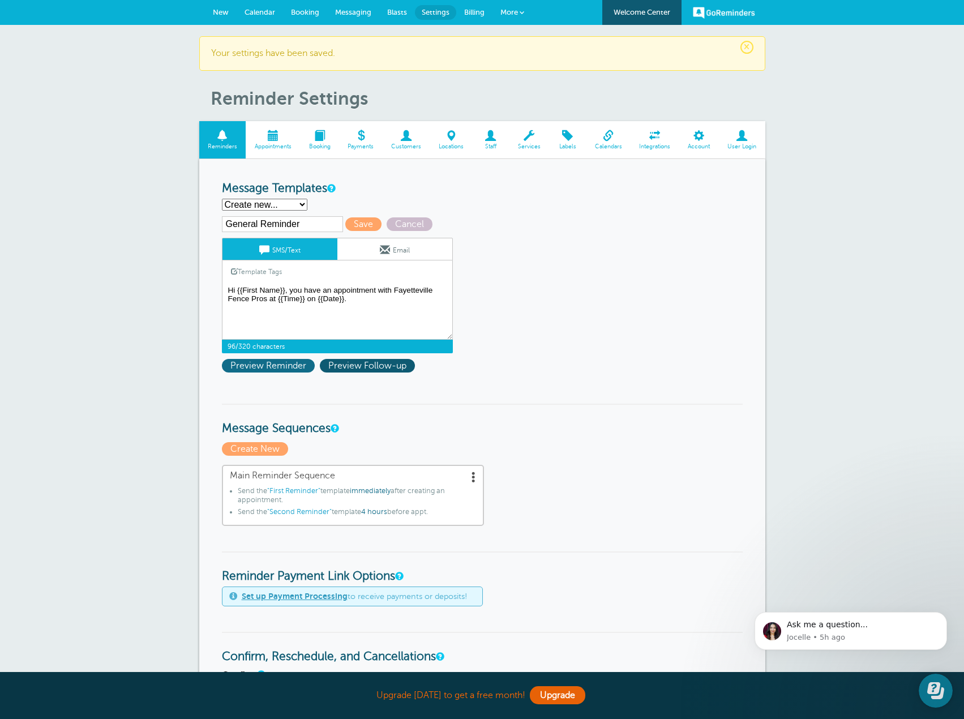
type textarea "Hi {{First Name}}, you have an appointment with Fayetteville Fence Pros at {{Ti…"
click at [276, 363] on span "Preview Reminder" at bounding box center [268, 366] width 93 height 14
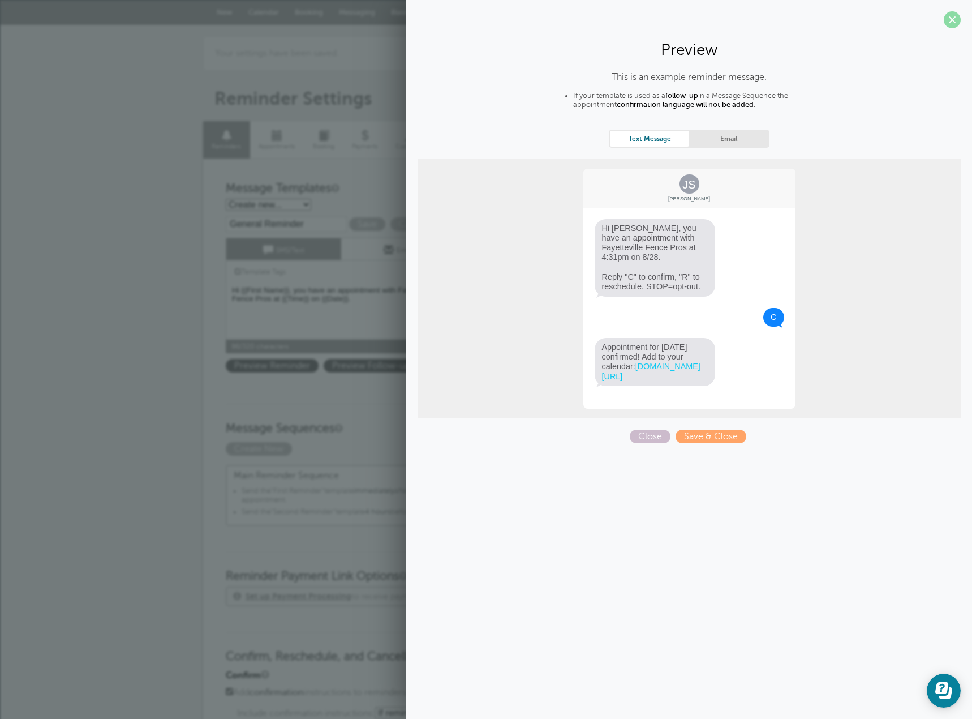
click at [955, 23] on span at bounding box center [952, 19] width 17 height 17
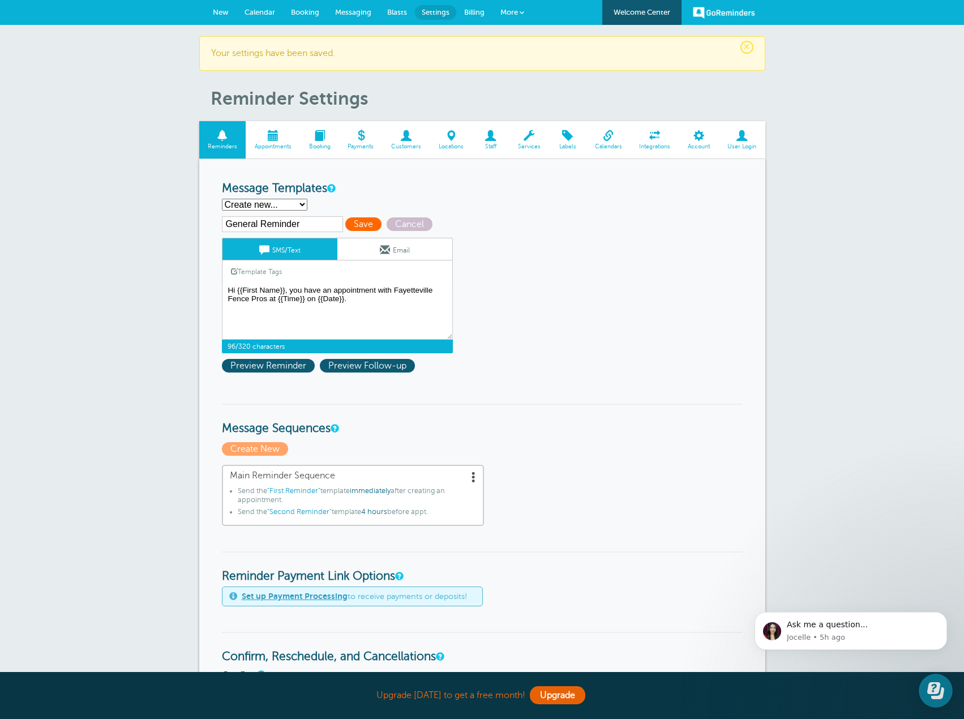
click at [366, 224] on span "Save" at bounding box center [363, 224] width 36 height 14
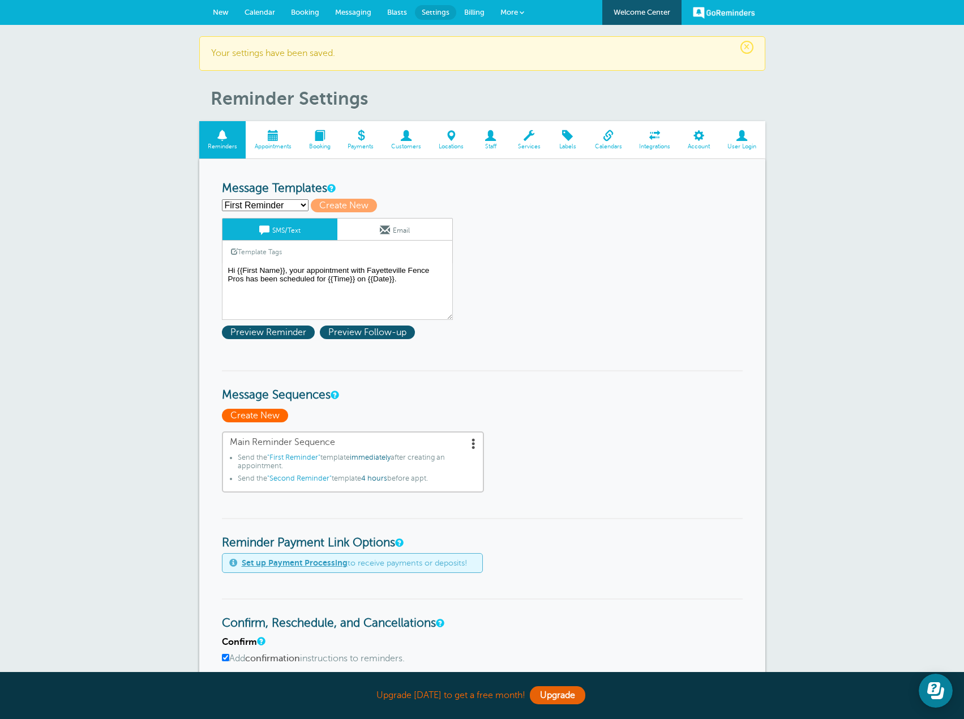
click at [262, 417] on span "Create New" at bounding box center [255, 416] width 66 height 14
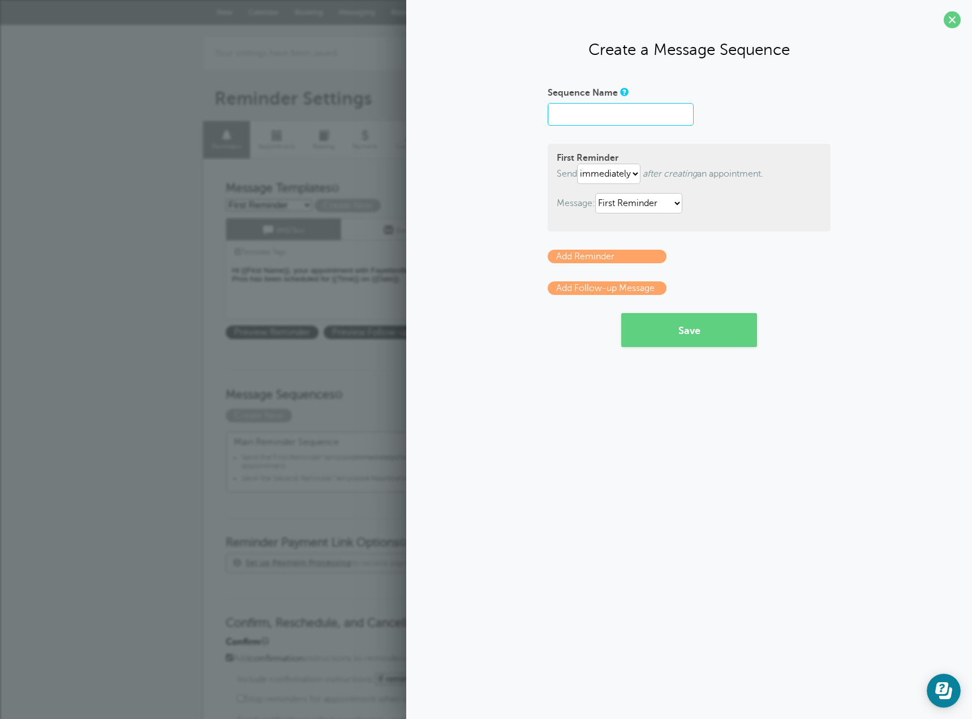
click at [620, 113] on input "Sequence Name" at bounding box center [621, 114] width 146 height 23
type input "General"
click at [490, 185] on div "Sequence Name General First Reminder Send immediately 1 2 3 4 5 6 7 8 9 10 11 1…" at bounding box center [689, 215] width 543 height 264
click at [675, 201] on select "First Reminder General Reminder Second Reminder Third Reminder" at bounding box center [638, 203] width 87 height 20
click at [601, 171] on select "immediately 1 2 3 4 5 6 7 8 9 10 11 12 13 14 15 16 17 18 19 20 21 22 23 24 25 2…" at bounding box center [608, 174] width 63 height 20
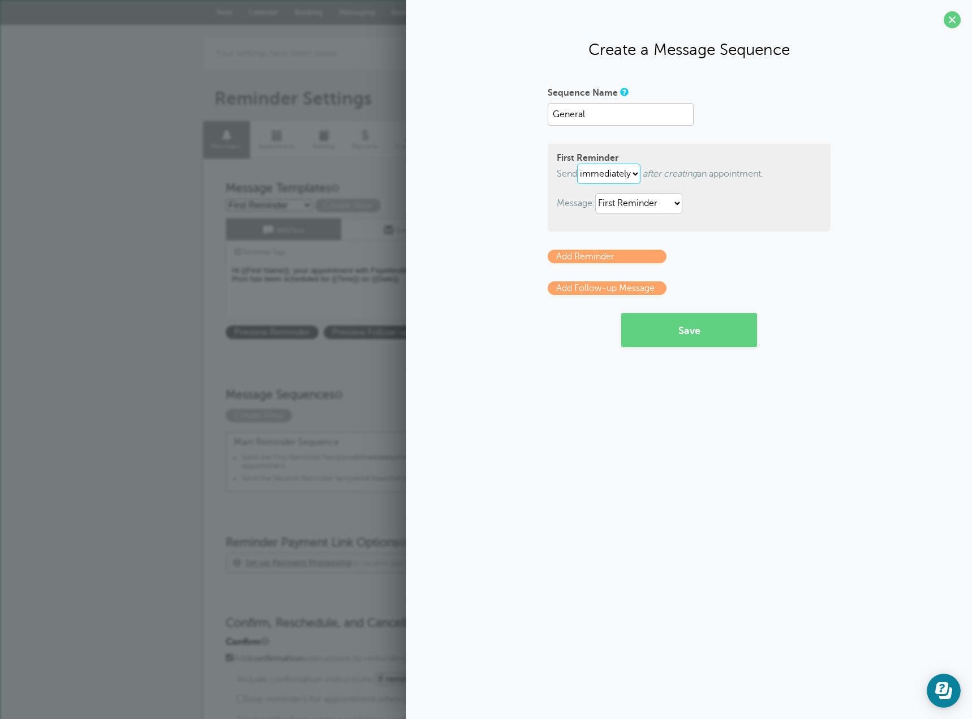
click at [579, 164] on select "immediately 1 2 3 4 5 6 7 8 9 10 11 12 13 14 15 16 17 18 19 20 21 22 23 24 25 2…" at bounding box center [608, 174] width 63 height 20
click at [653, 201] on select "First Reminder General Reminder Second Reminder Third Reminder" at bounding box center [638, 203] width 87 height 20
select select "160388"
click at [598, 193] on select "First Reminder General Reminder Second Reminder Third Reminder" at bounding box center [638, 203] width 87 height 20
click at [707, 330] on button "Save" at bounding box center [689, 330] width 136 height 34
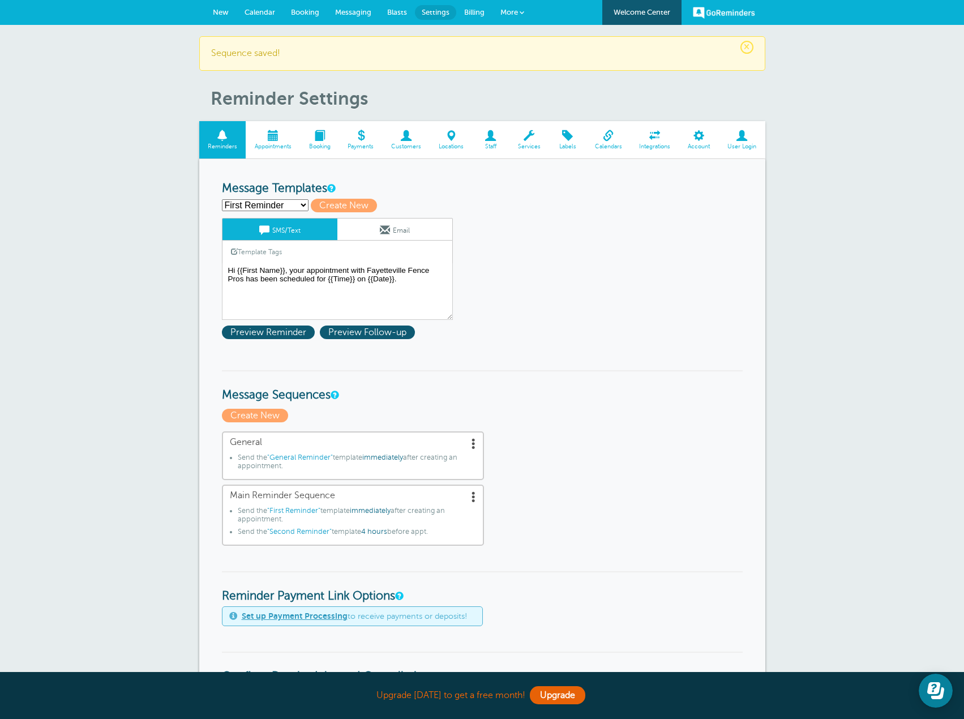
click at [307, 11] on span "Booking" at bounding box center [305, 12] width 28 height 8
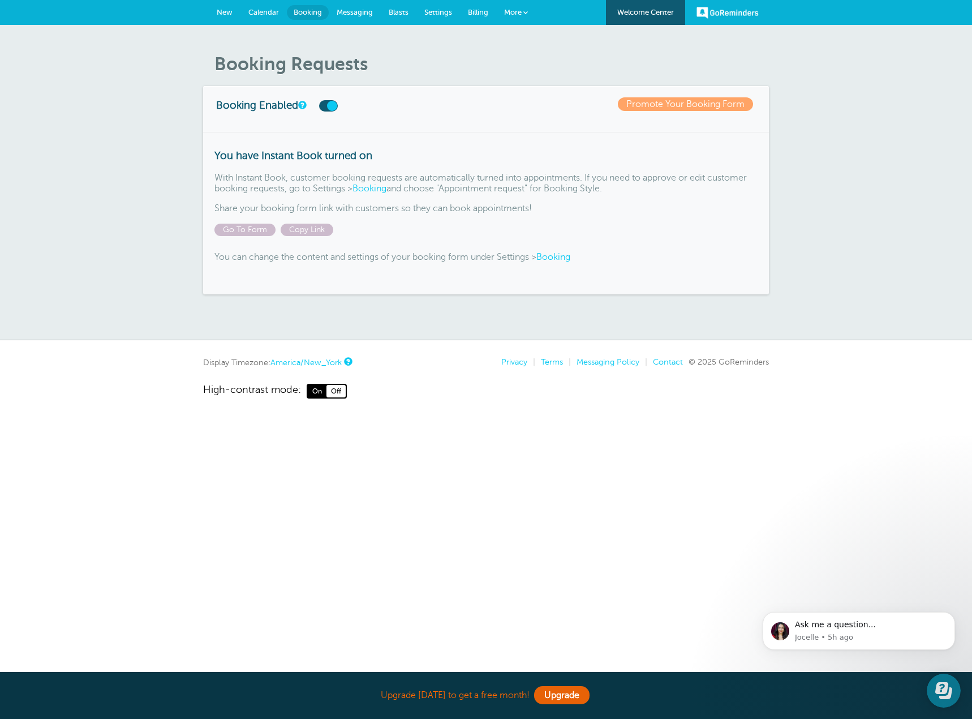
click at [270, 12] on span "Calendar" at bounding box center [263, 12] width 31 height 8
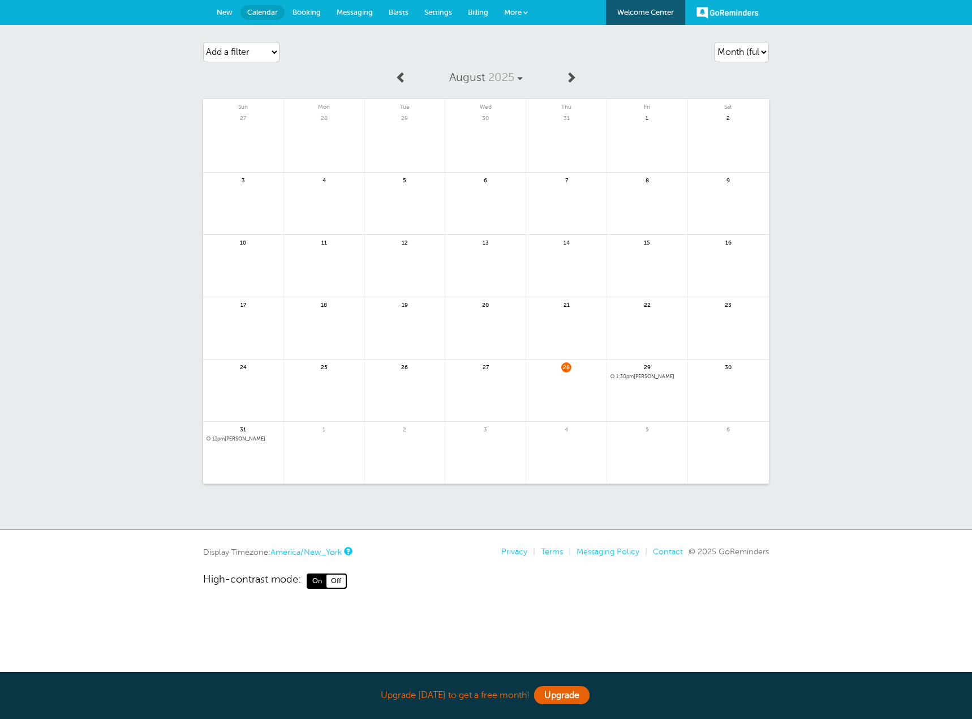
click at [658, 394] on link at bounding box center [647, 405] width 80 height 49
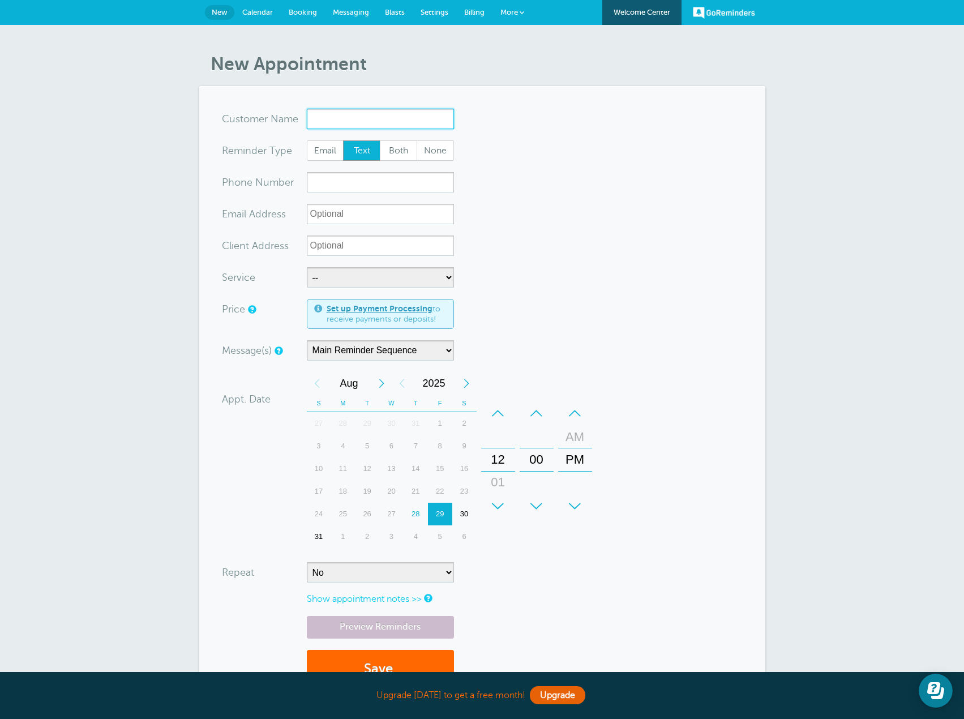
click at [355, 125] on input "x-no-autofill" at bounding box center [380, 119] width 147 height 20
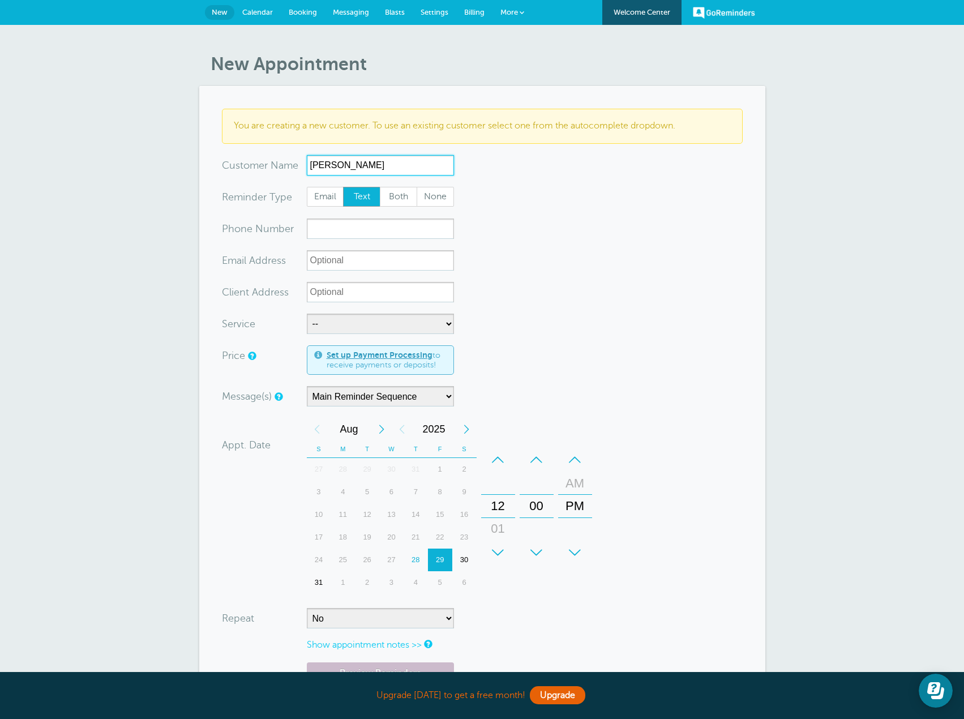
type input "[PERSON_NAME]"
click at [402, 232] on input "xxx-no-autofill" at bounding box center [380, 228] width 147 height 20
click at [351, 230] on input "xxx-no-autofill" at bounding box center [380, 228] width 147 height 20
paste input "Hi {{First Name}}, you have an appointment with Fayetteville Fence Pros at {{Ti…"
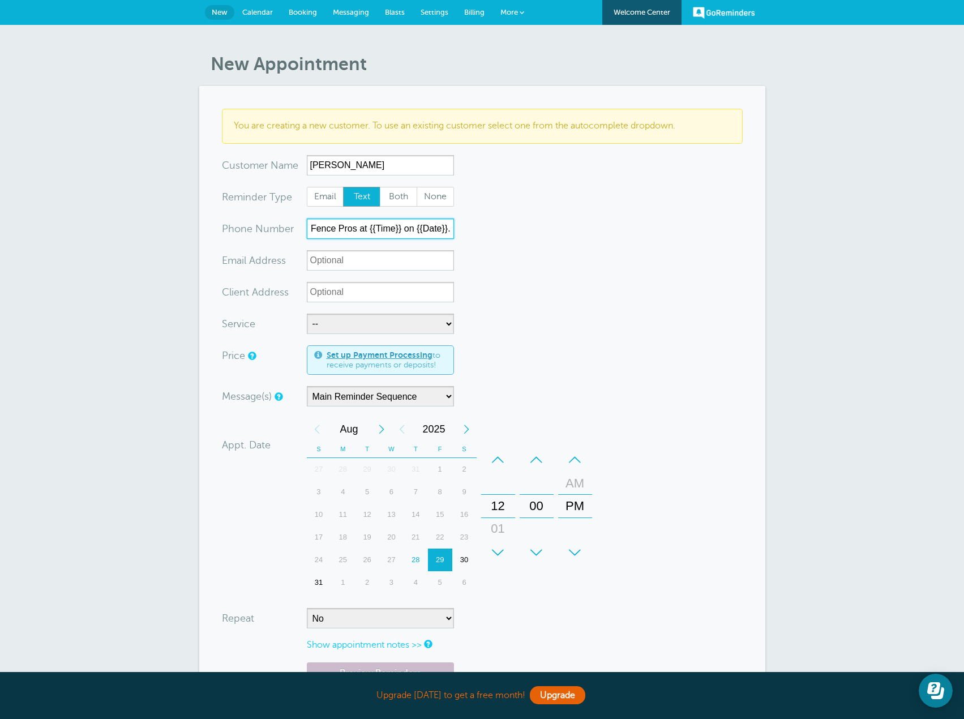
type input "Hi {{First Name}}, you have an appointment with Fayetteville Fence Pros at {{Ti…"
